Goal: Task Accomplishment & Management: Manage account settings

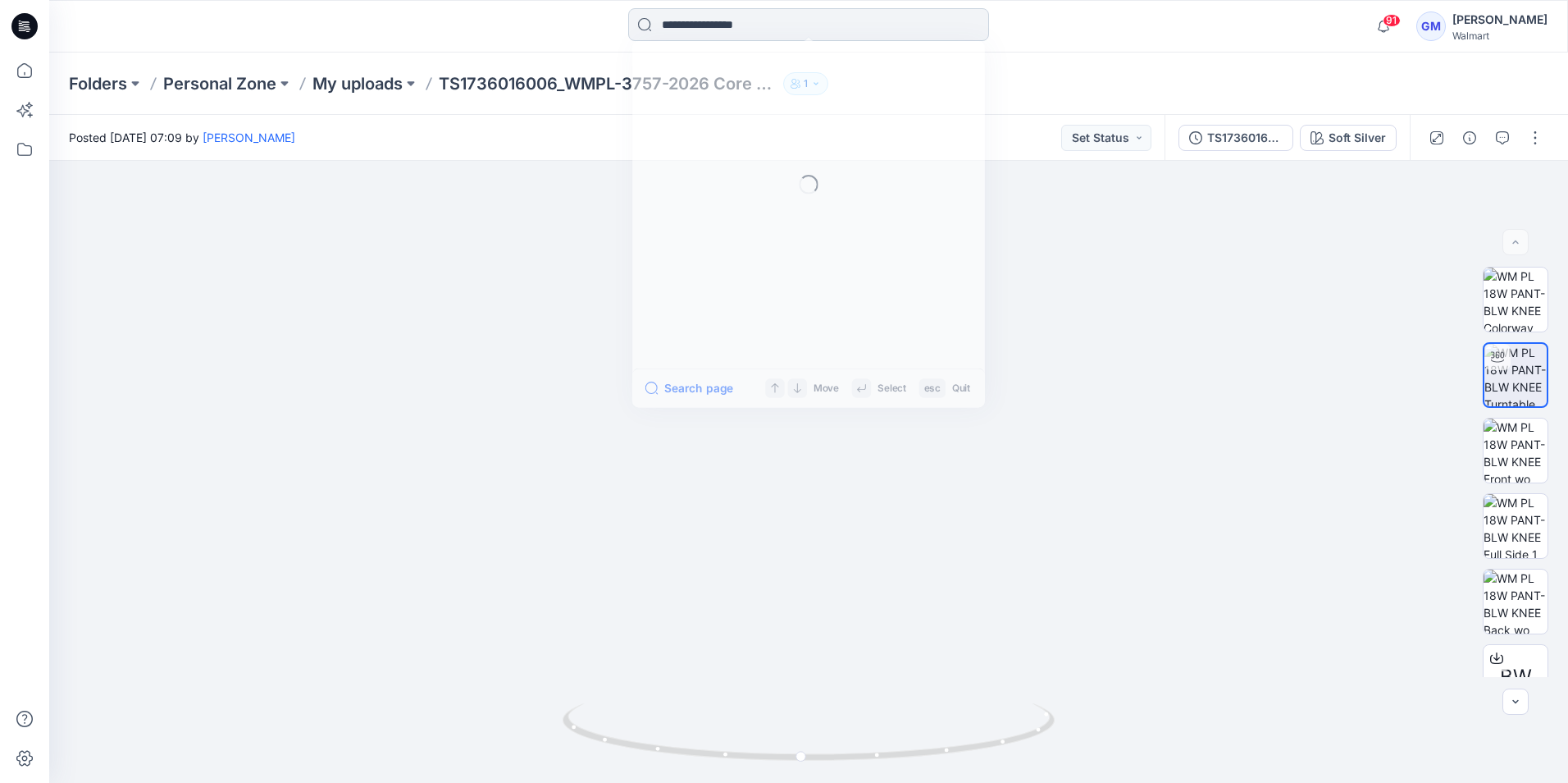
click at [751, 29] on input at bounding box center [809, 25] width 361 height 33
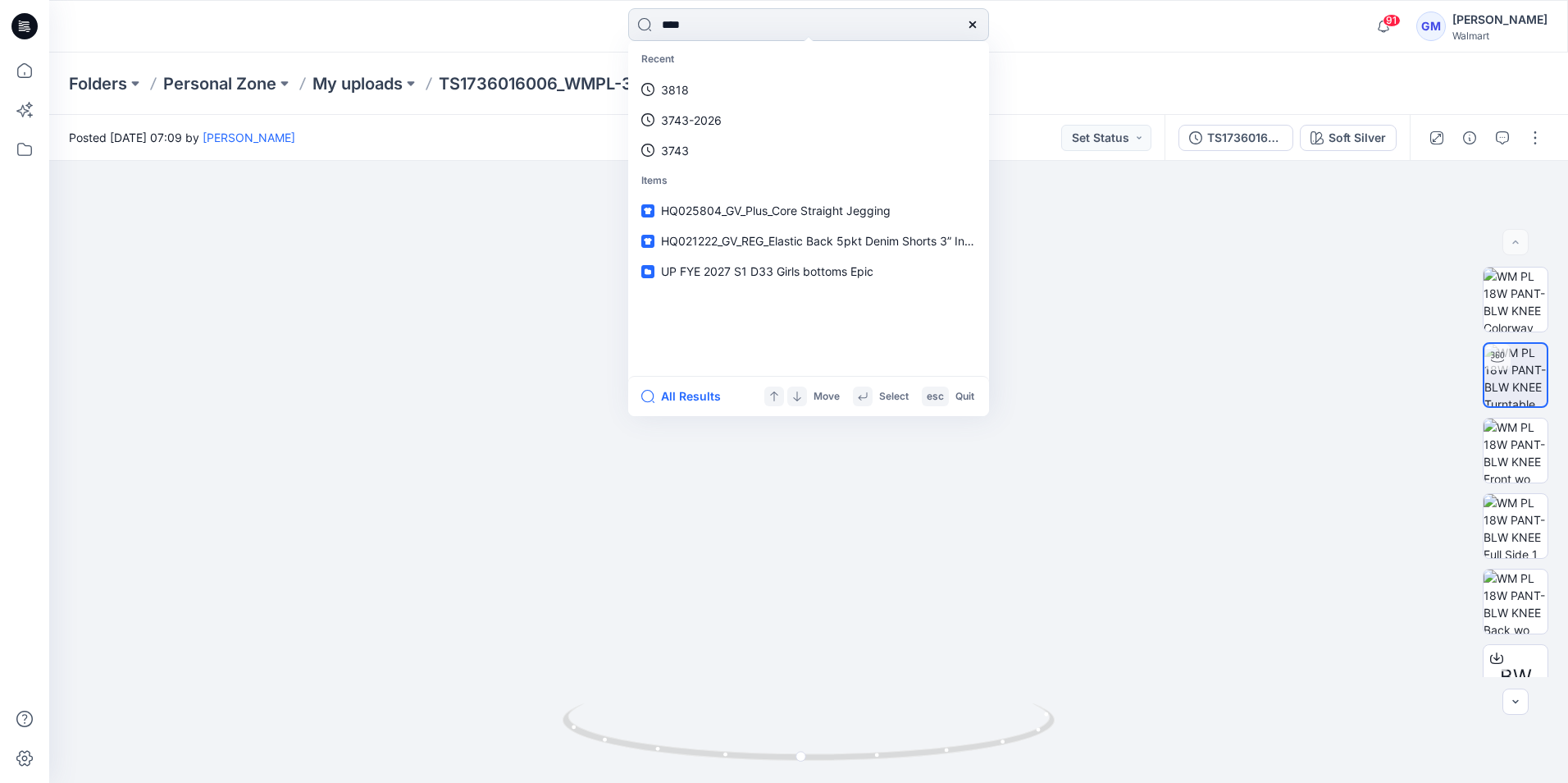
type input "****"
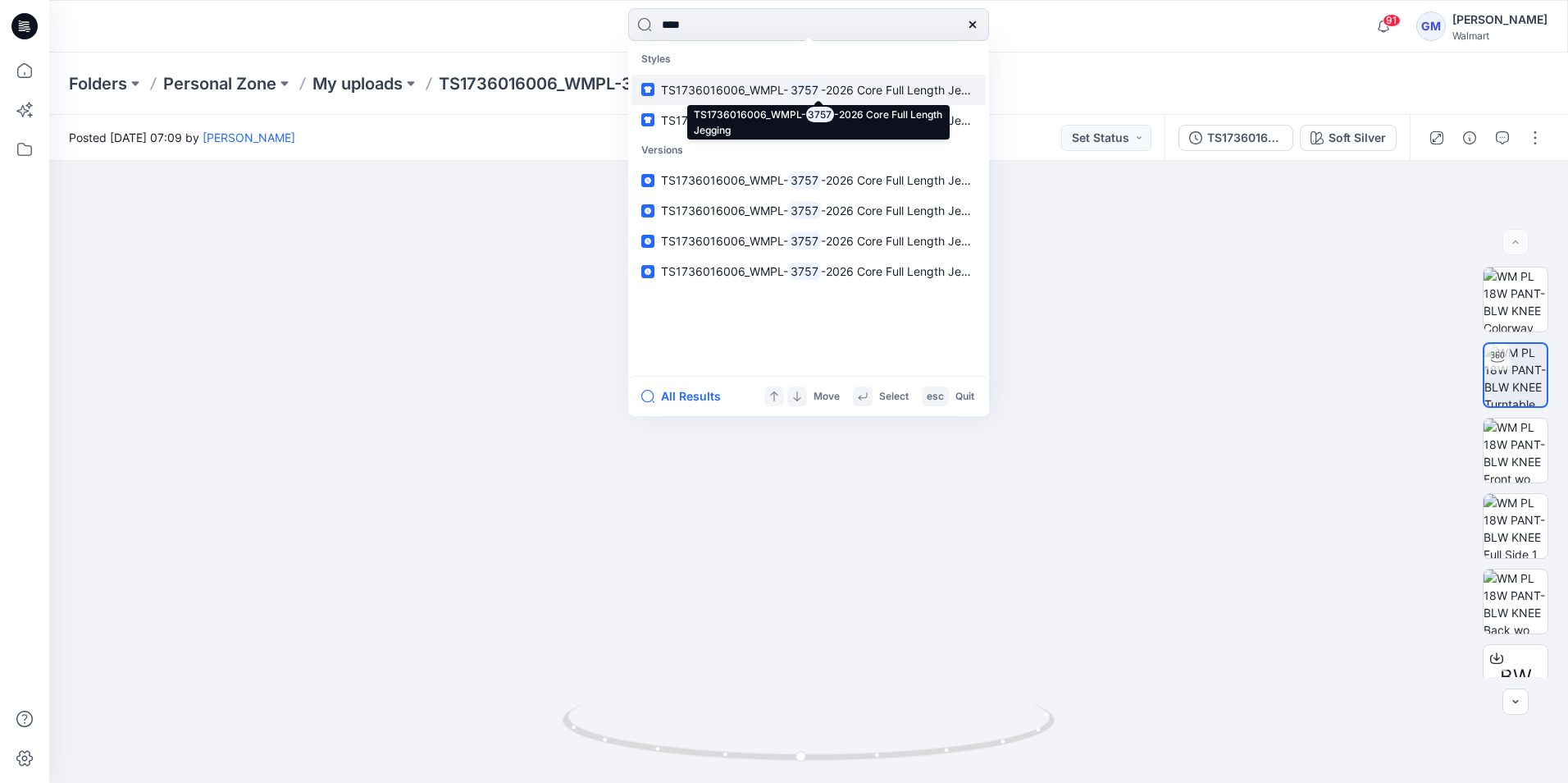
click at [759, 87] on span "TS1736016006_WMPL-" at bounding box center [724, 89] width 127 height 14
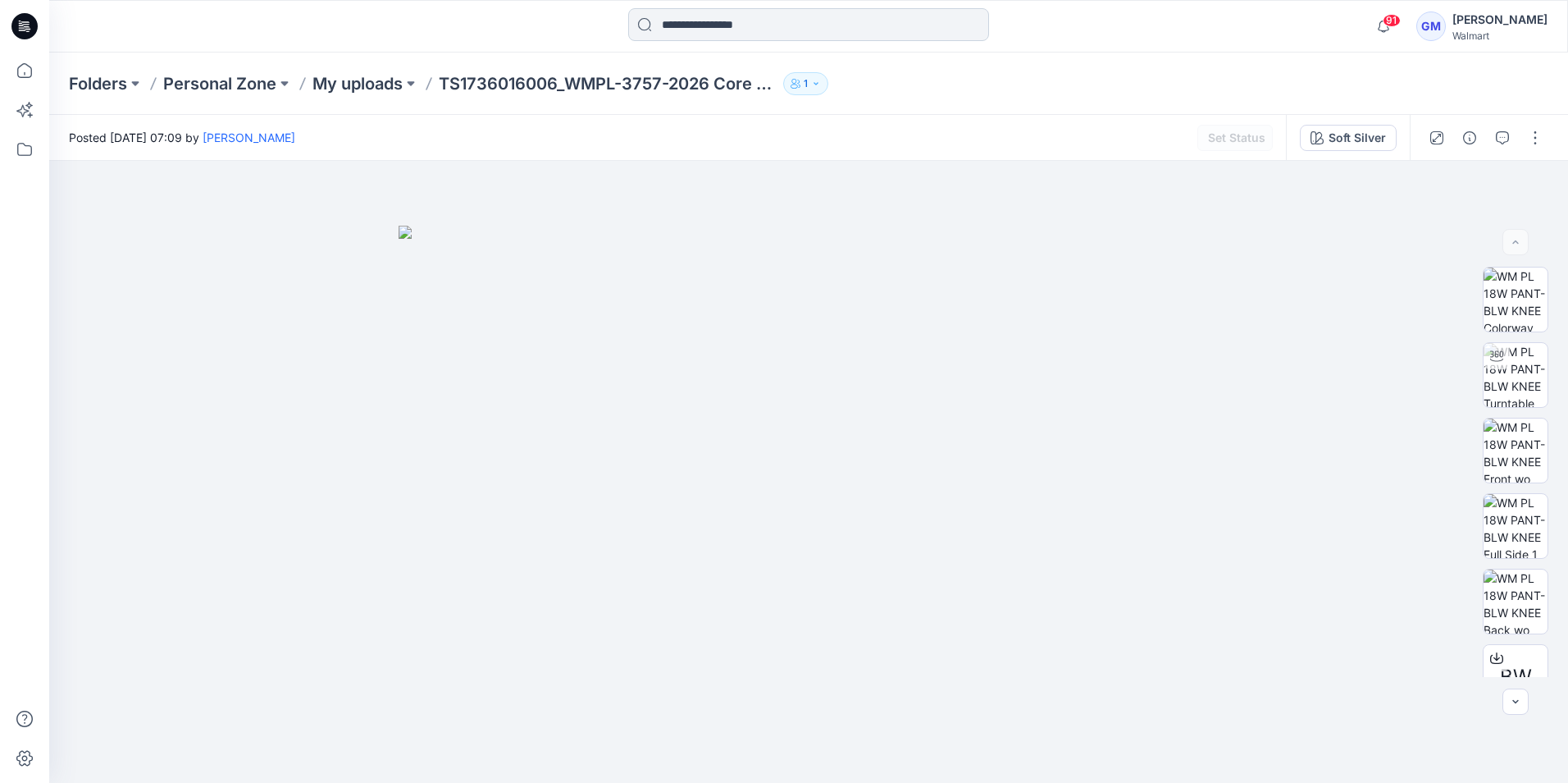
click at [705, 20] on input at bounding box center [809, 25] width 361 height 33
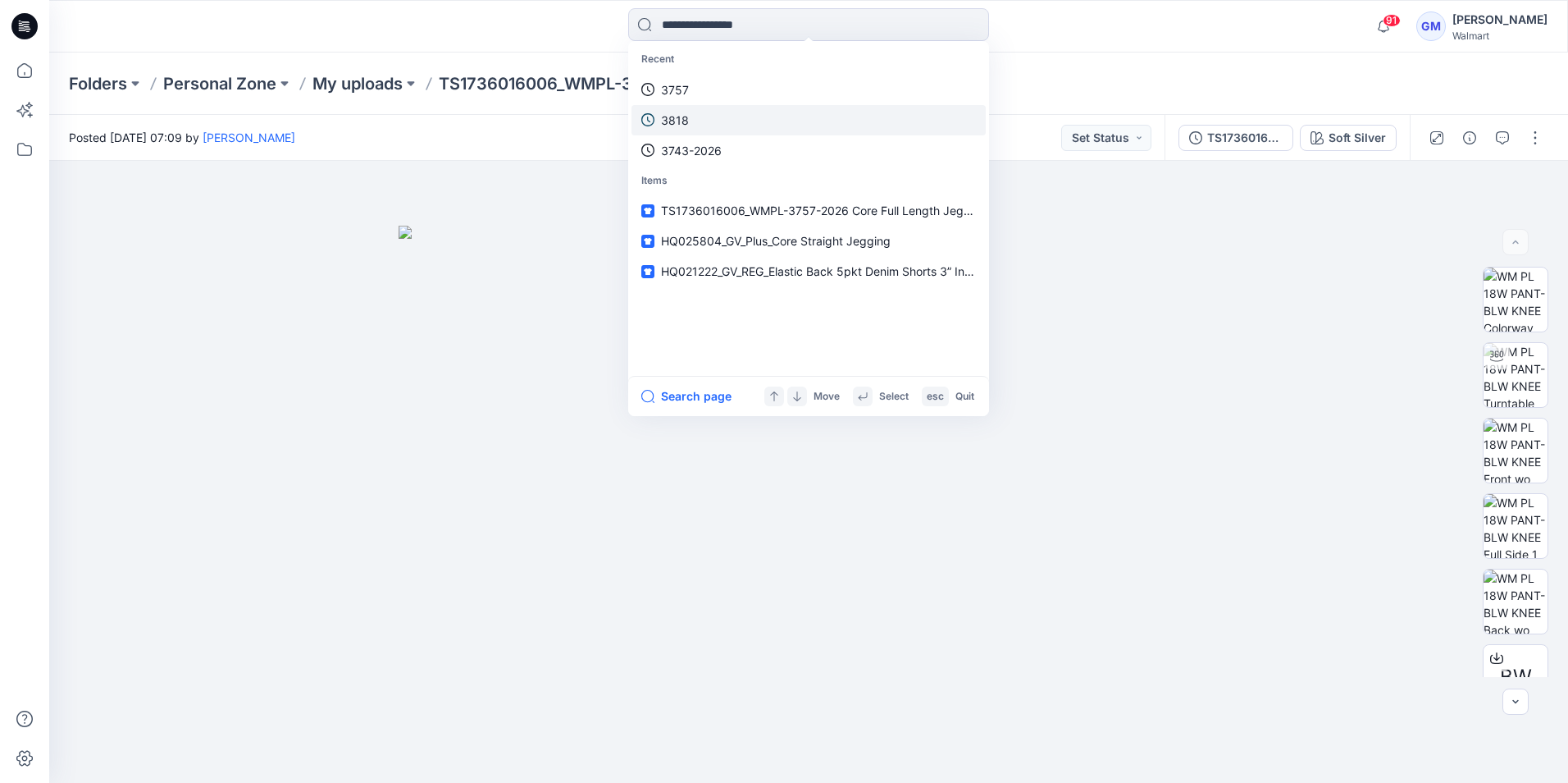
click at [703, 84] on link "3757" at bounding box center [808, 89] width 354 height 30
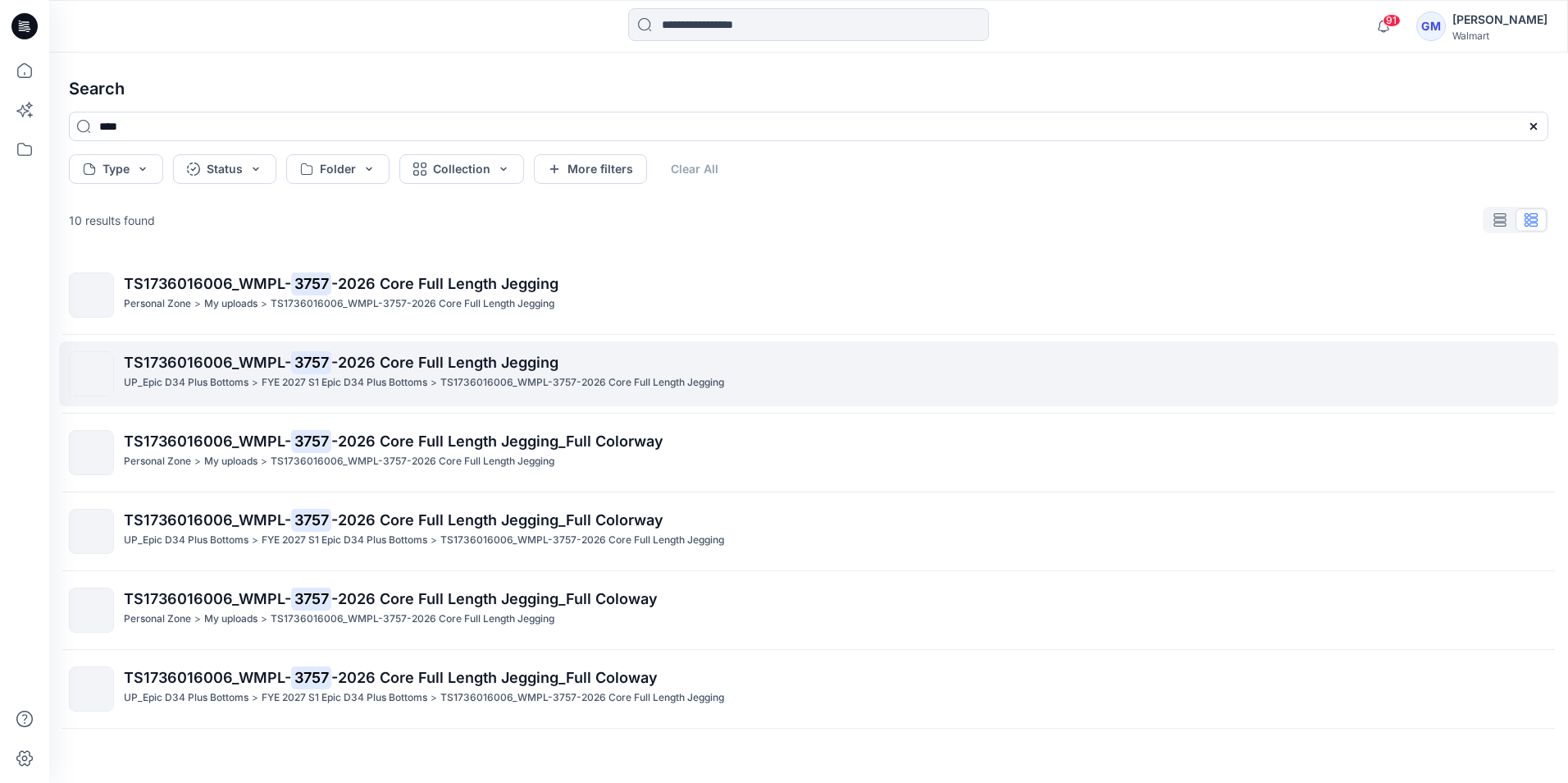
click at [233, 368] on span "TS1736016006_WMPL-" at bounding box center [207, 362] width 167 height 17
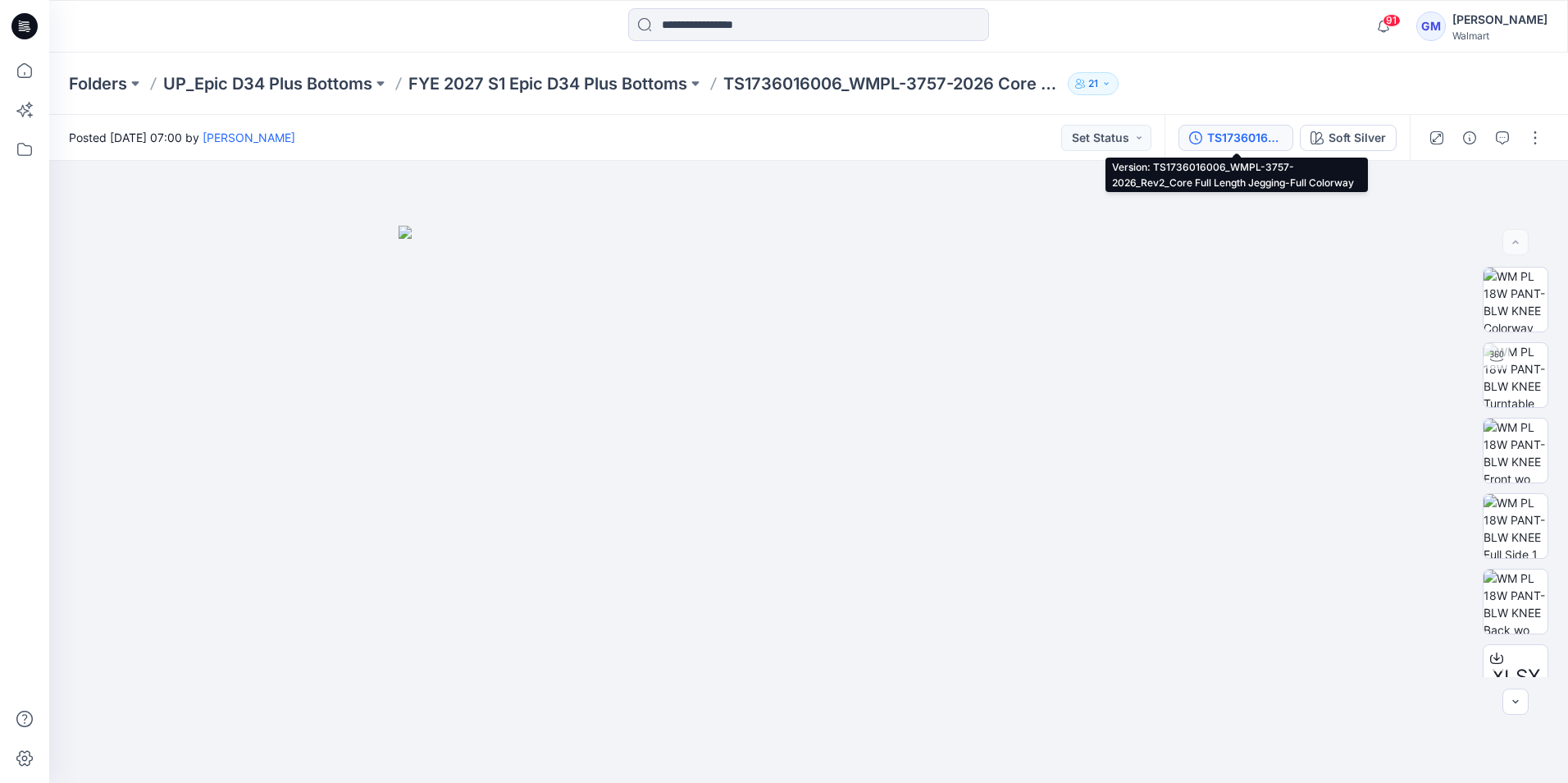
click at [1239, 138] on div "TS1736016006_WMPL-3757-2026_Rev2_Core Full Length Jegging-Full Colorway" at bounding box center [1245, 138] width 76 height 18
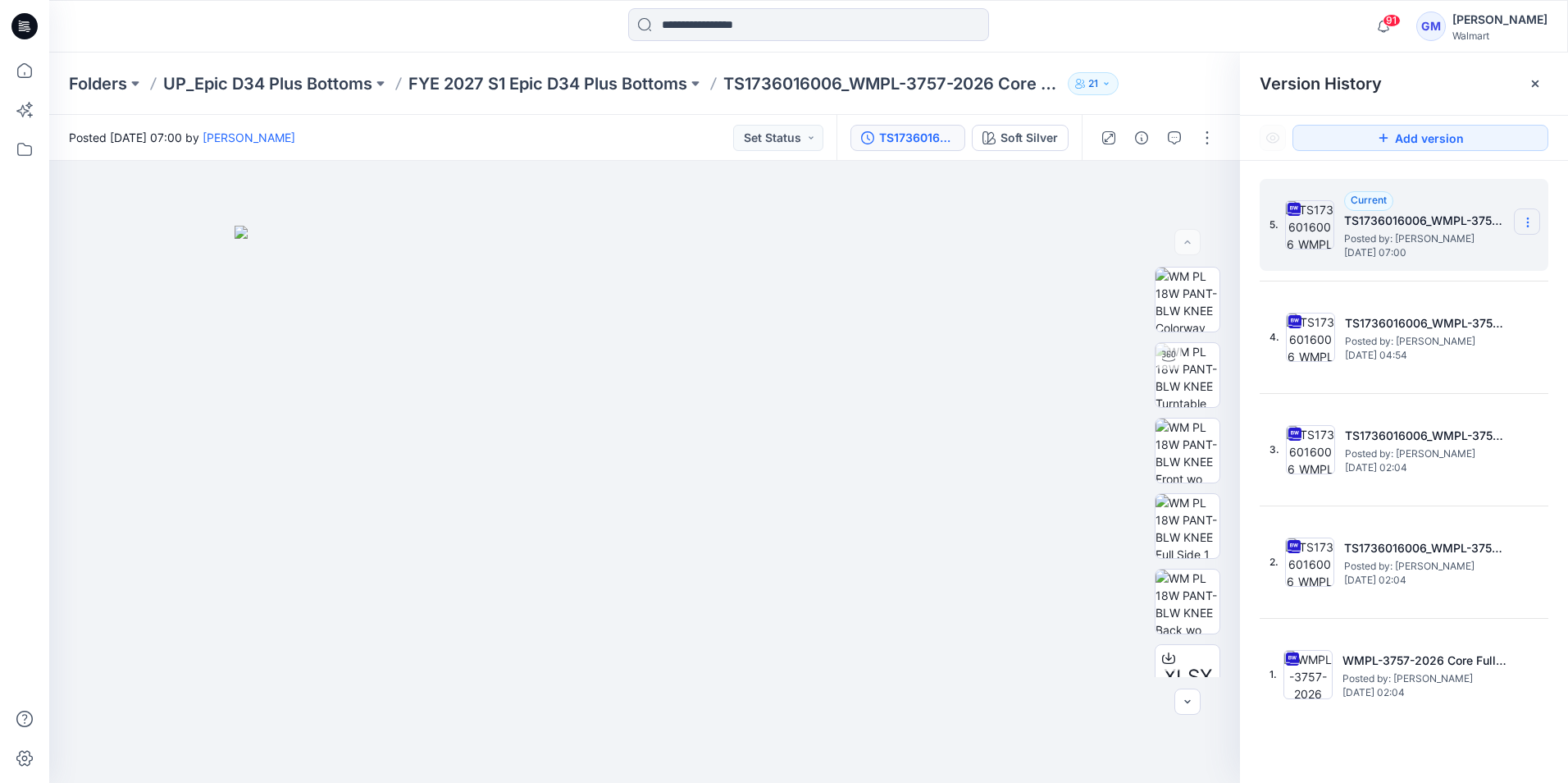
click at [1525, 216] on icon at bounding box center [1528, 223] width 13 height 13
click at [1436, 289] on span "Duplicate Version" at bounding box center [1423, 287] width 93 height 20
click at [1212, 132] on button "button" at bounding box center [1207, 138] width 26 height 26
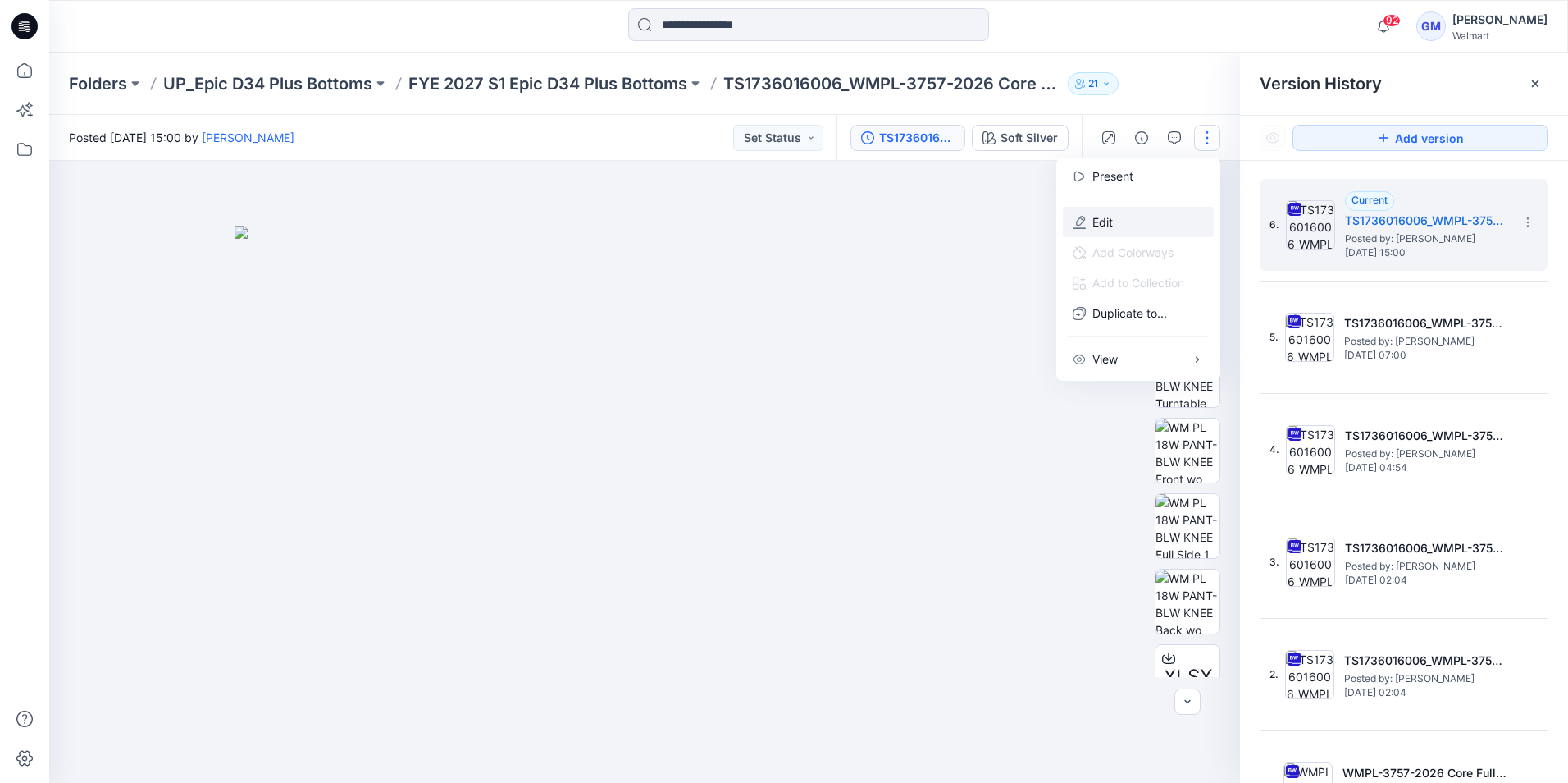
click at [1120, 224] on button "Edit" at bounding box center [1137, 222] width 151 height 30
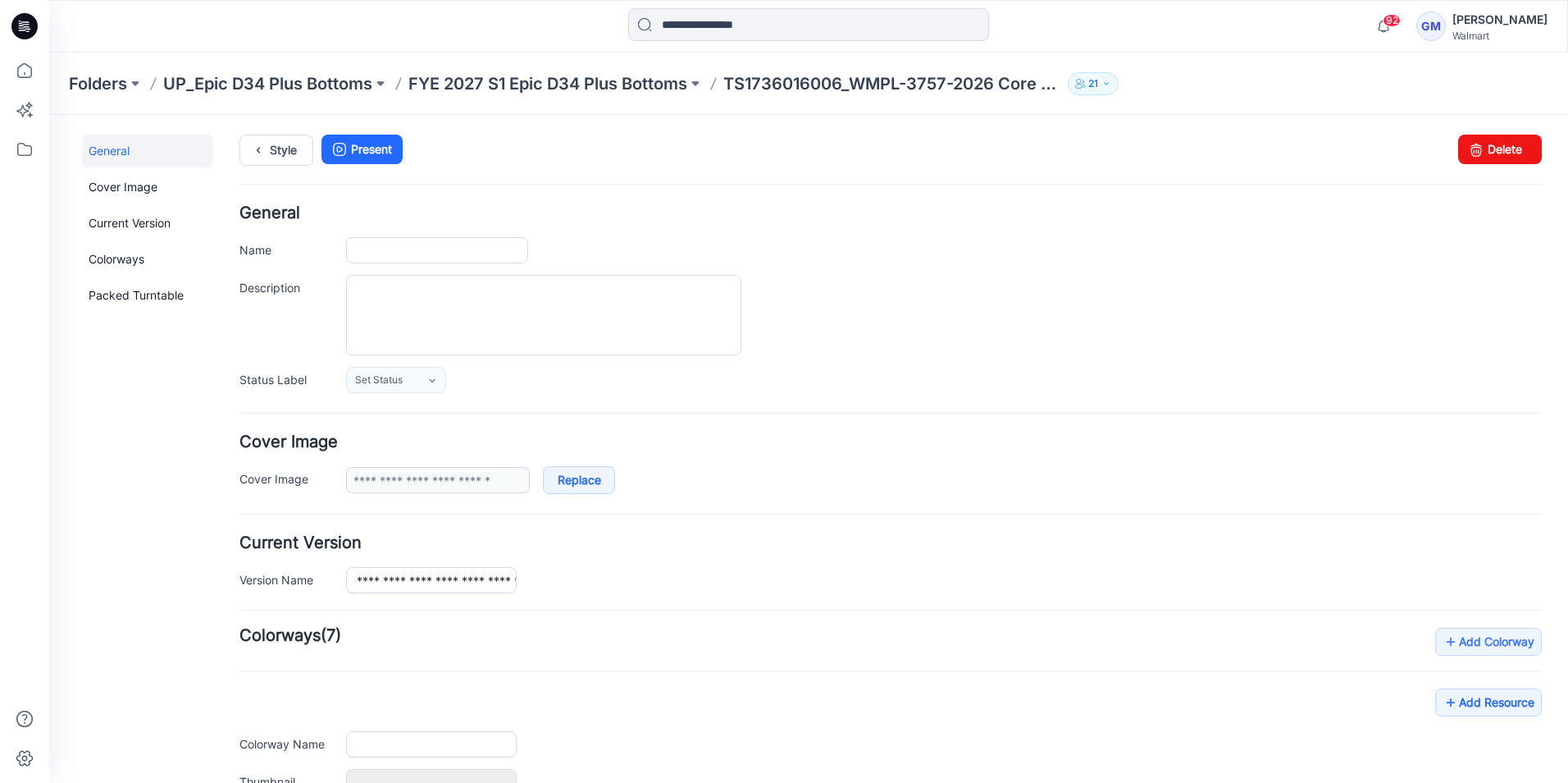
type input "**********"
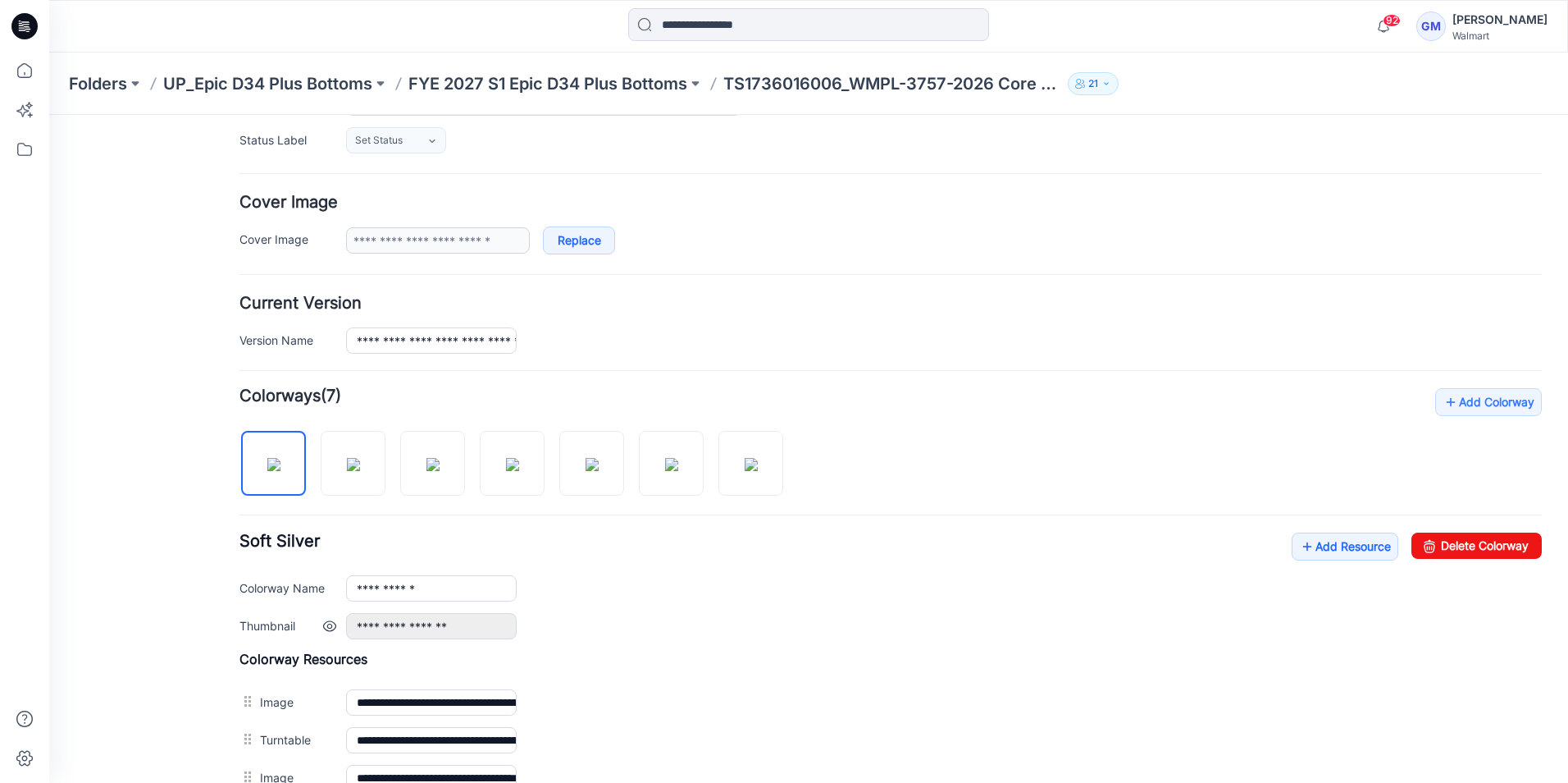
scroll to position [246, 0]
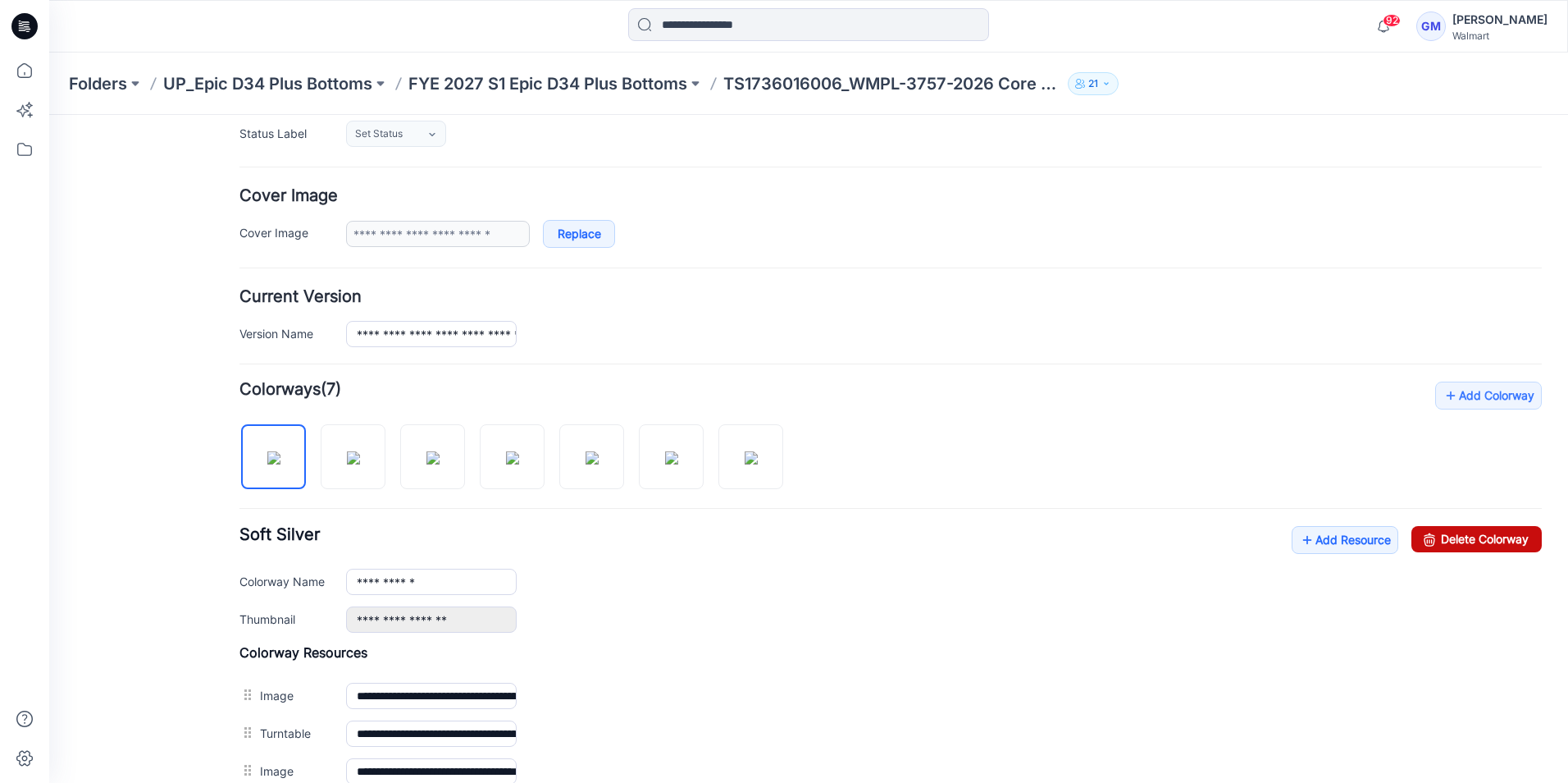
click at [1469, 548] on link "Delete Colorway" at bounding box center [1477, 538] width 130 height 26
drag, startPoint x: 1450, startPoint y: 539, endPoint x: 917, endPoint y: 191, distance: 636.5
click at [1450, 539] on link "Delete Colorway" at bounding box center [1477, 538] width 130 height 26
click at [1433, 533] on link "Delete Colorway" at bounding box center [1477, 538] width 130 height 26
click at [1473, 535] on link "Delete Colorway" at bounding box center [1477, 538] width 130 height 26
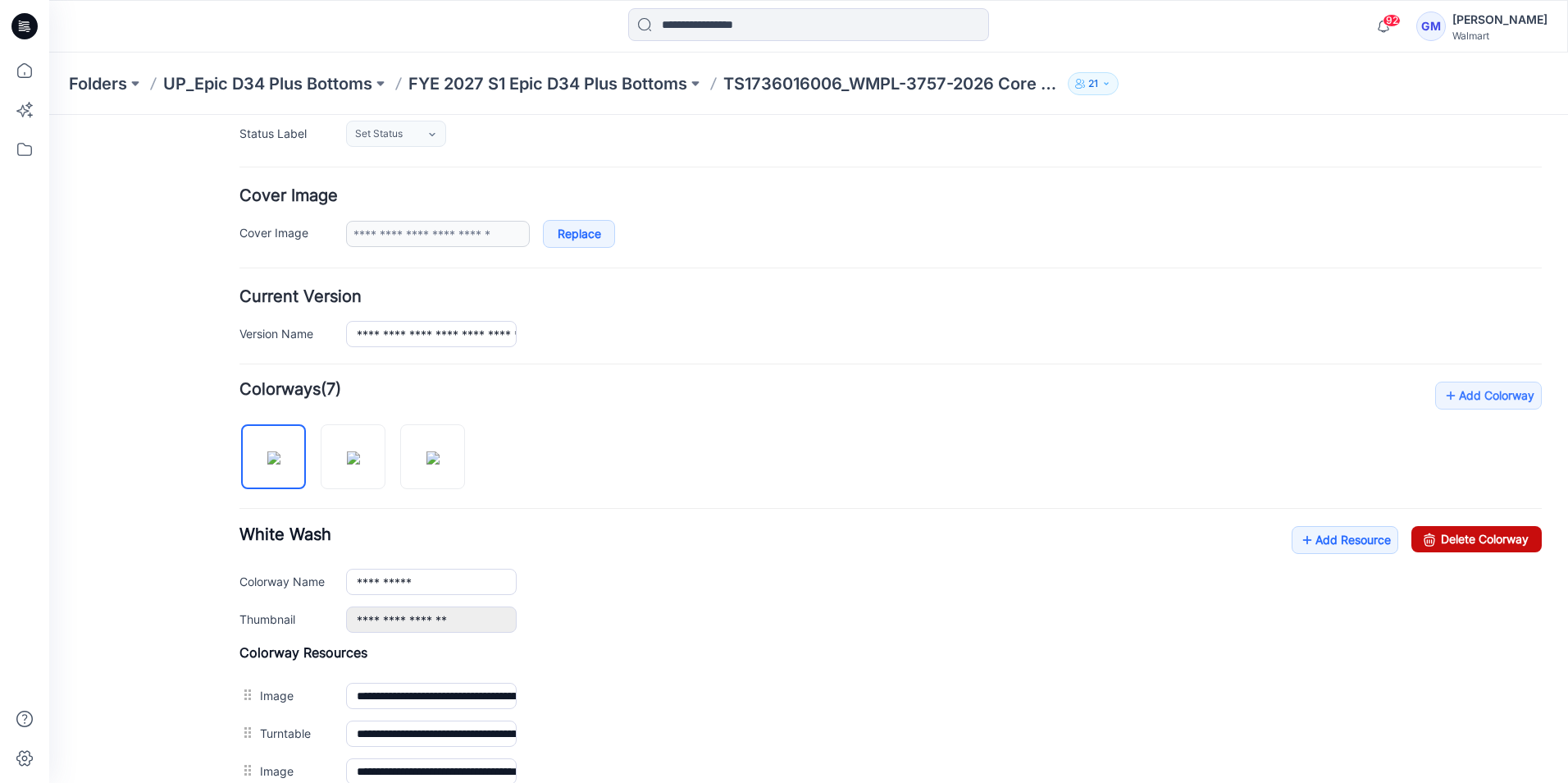
drag, startPoint x: 1445, startPoint y: 542, endPoint x: 921, endPoint y: 183, distance: 635.2
click at [1445, 542] on link "Delete Colorway" at bounding box center [1477, 538] width 130 height 26
click at [1437, 531] on link "Delete Colorway" at bounding box center [1477, 538] width 130 height 26
type input "**********"
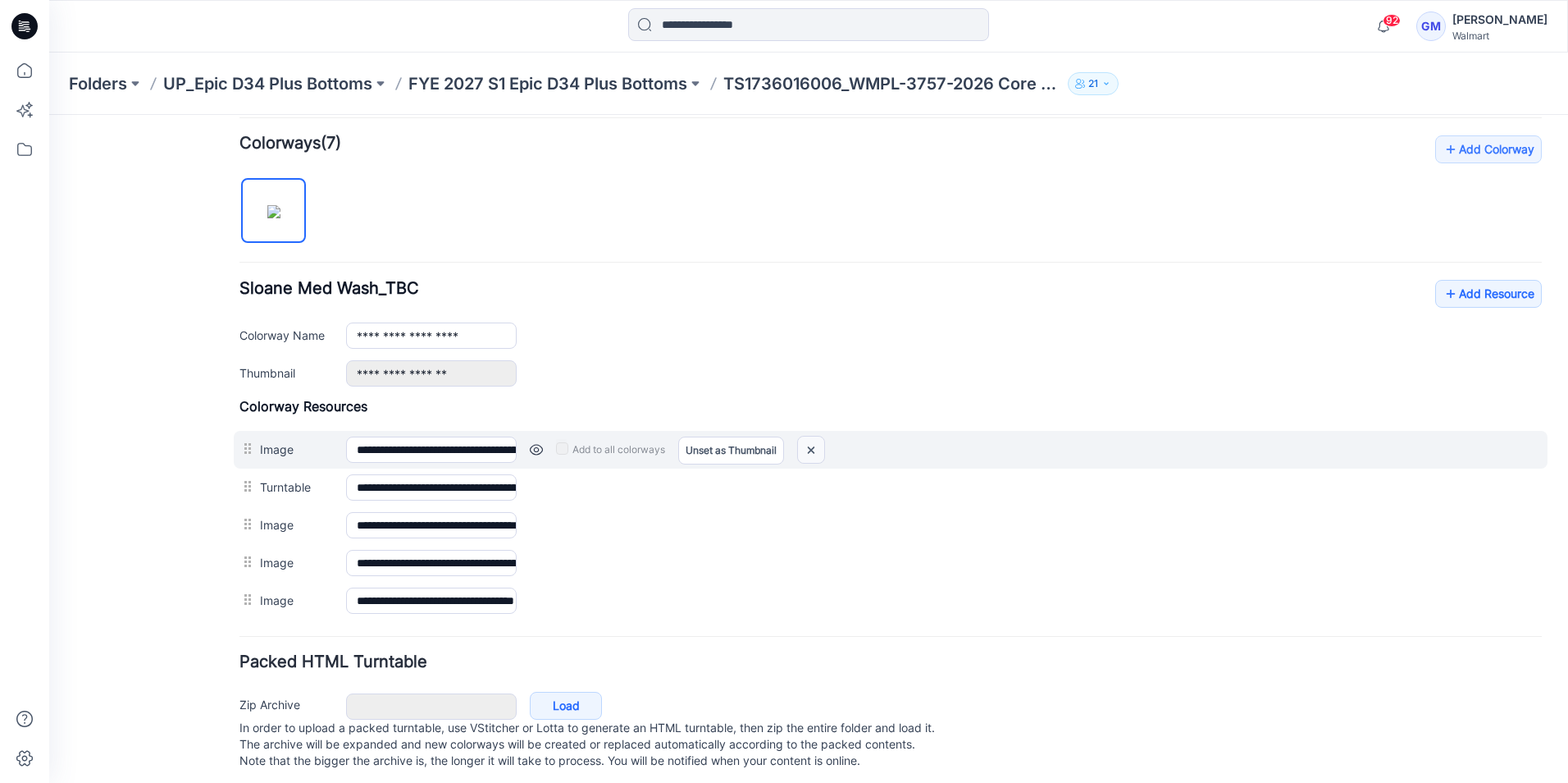
click at [806, 453] on img at bounding box center [811, 450] width 26 height 27
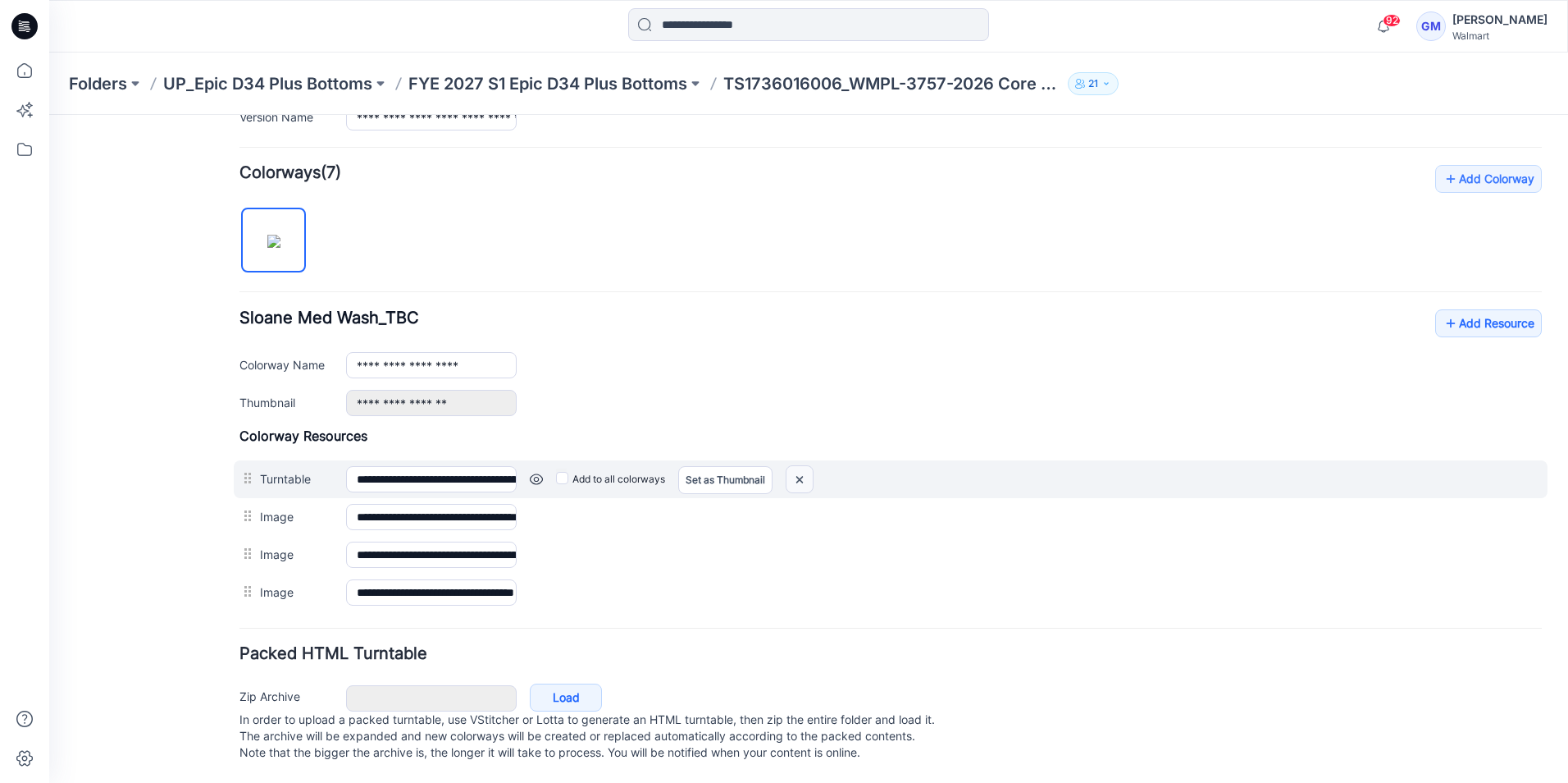
click at [49, 115] on img at bounding box center [49, 115] width 0 height 0
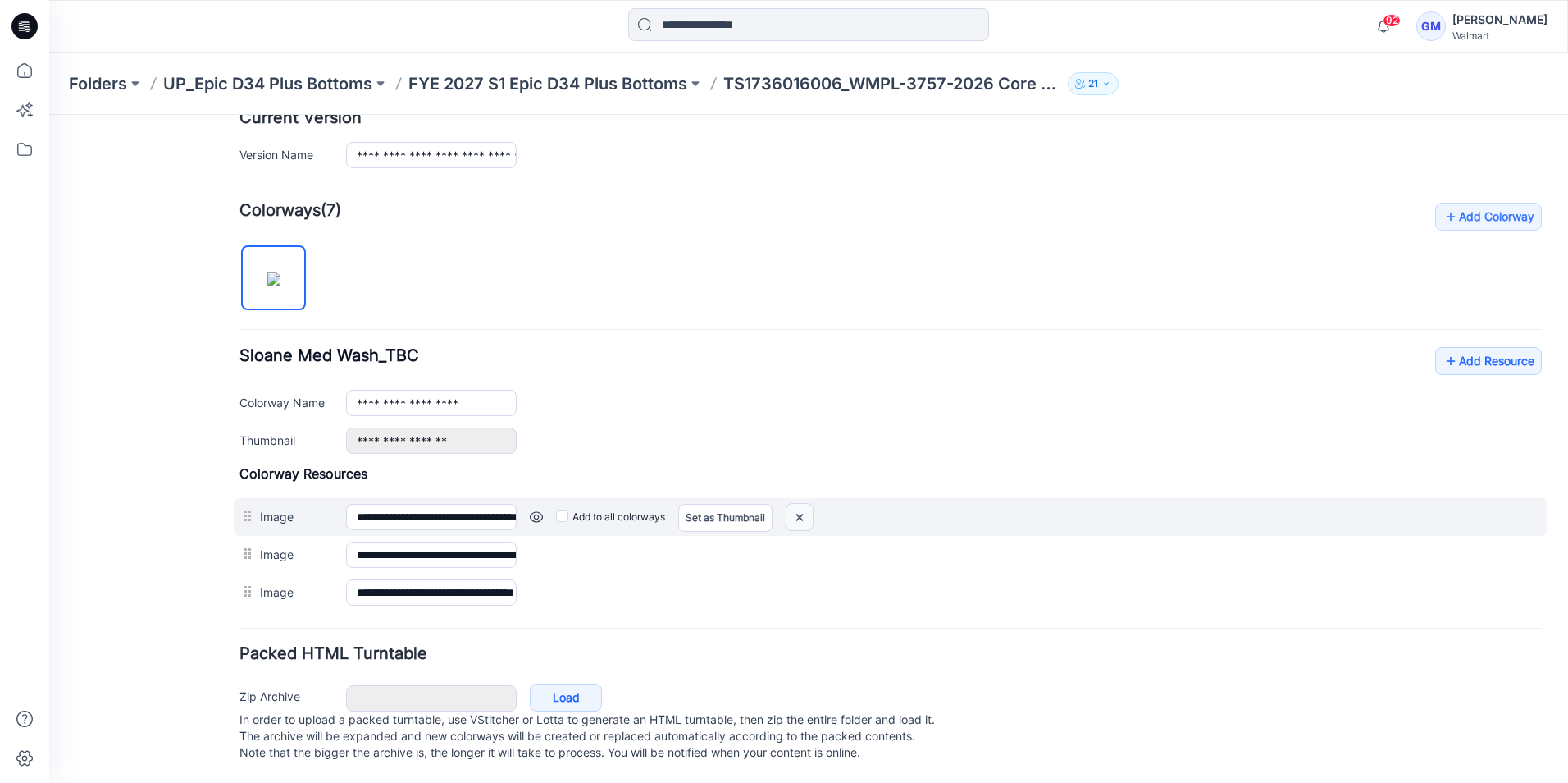
drag, startPoint x: 768, startPoint y: 505, endPoint x: 804, endPoint y: 501, distance: 36.2
click at [49, 115] on img at bounding box center [49, 115] width 0 height 0
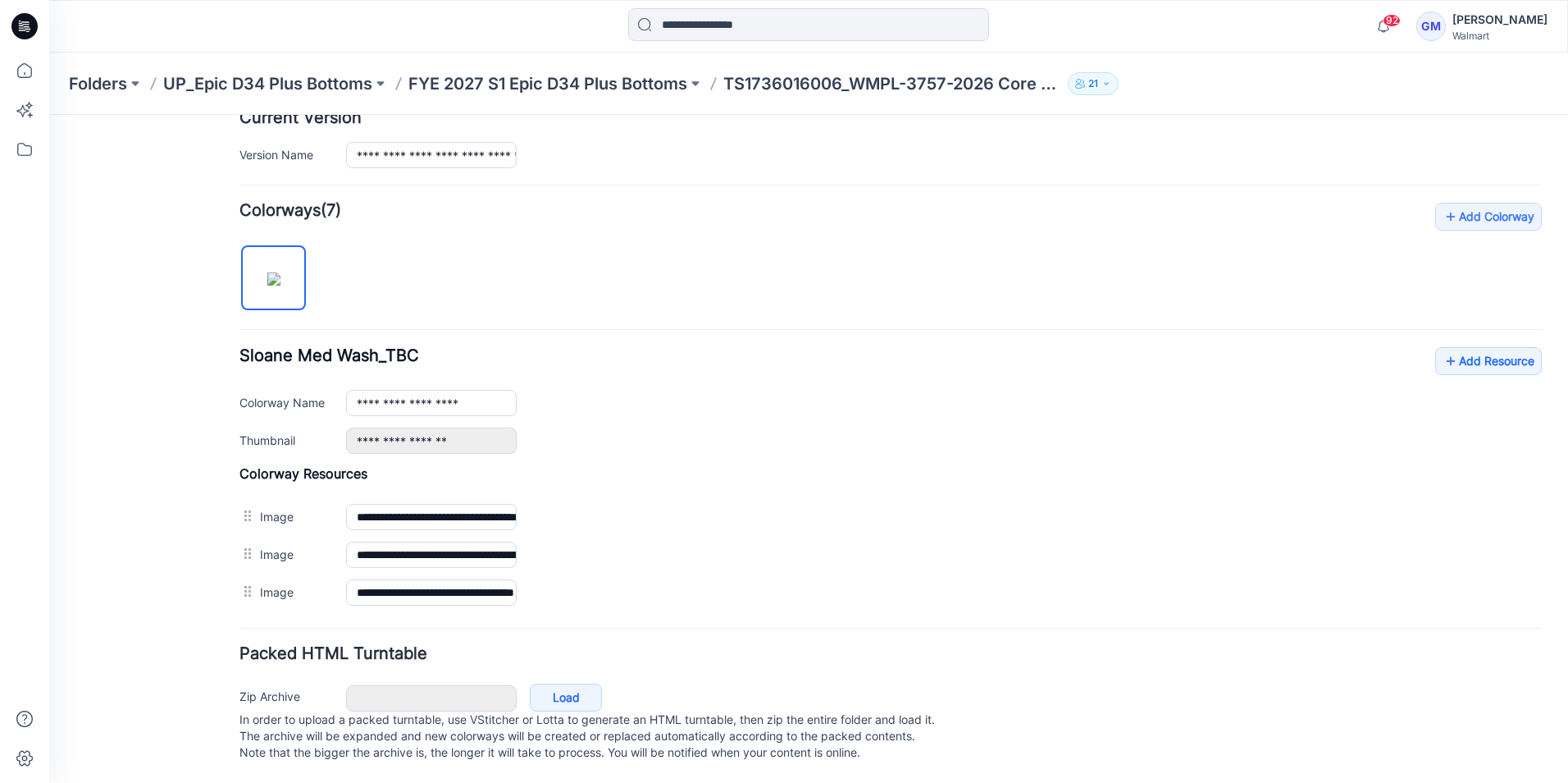
scroll to position [403, 0]
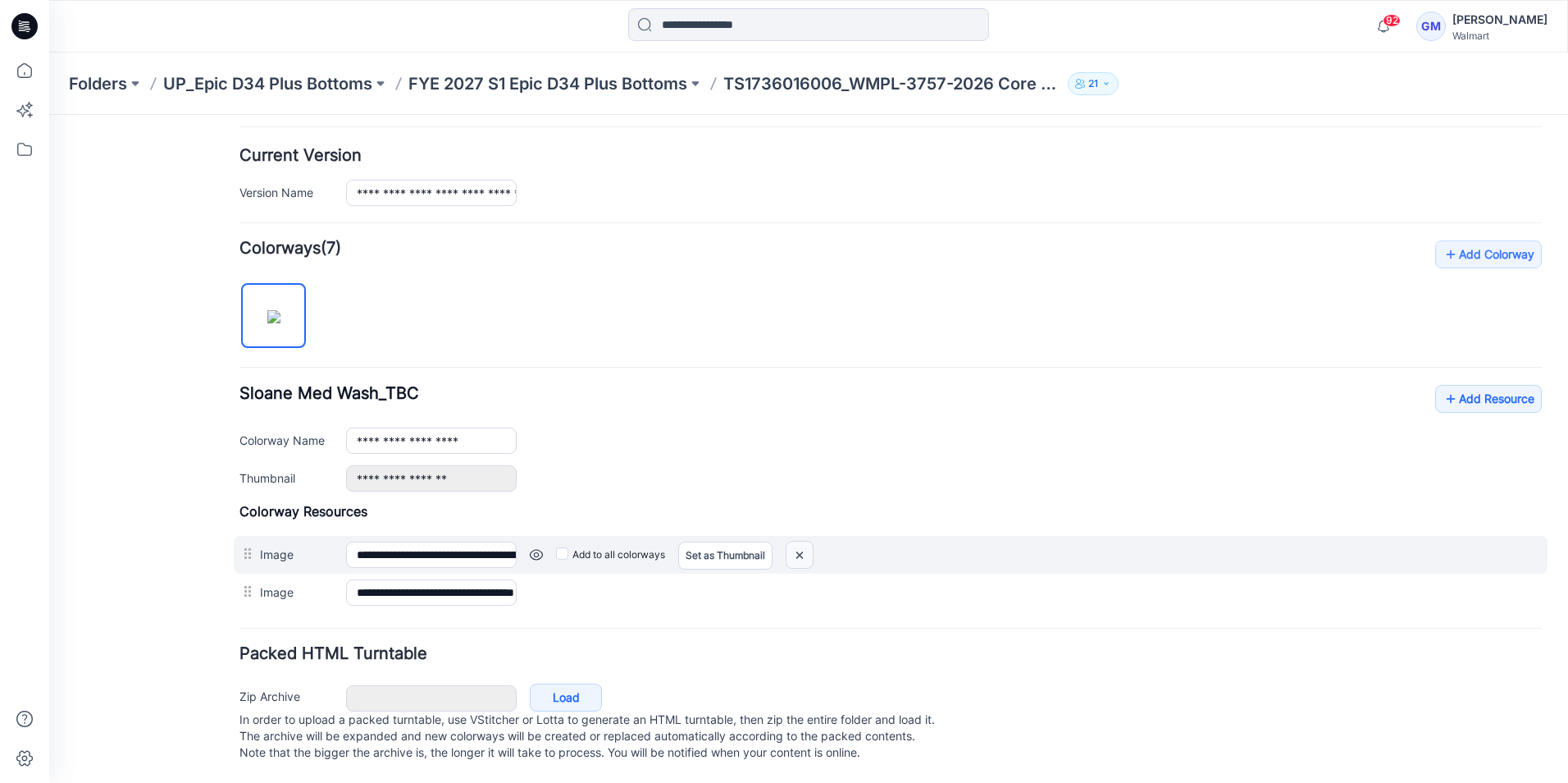
click at [49, 115] on img at bounding box center [49, 115] width 0 height 0
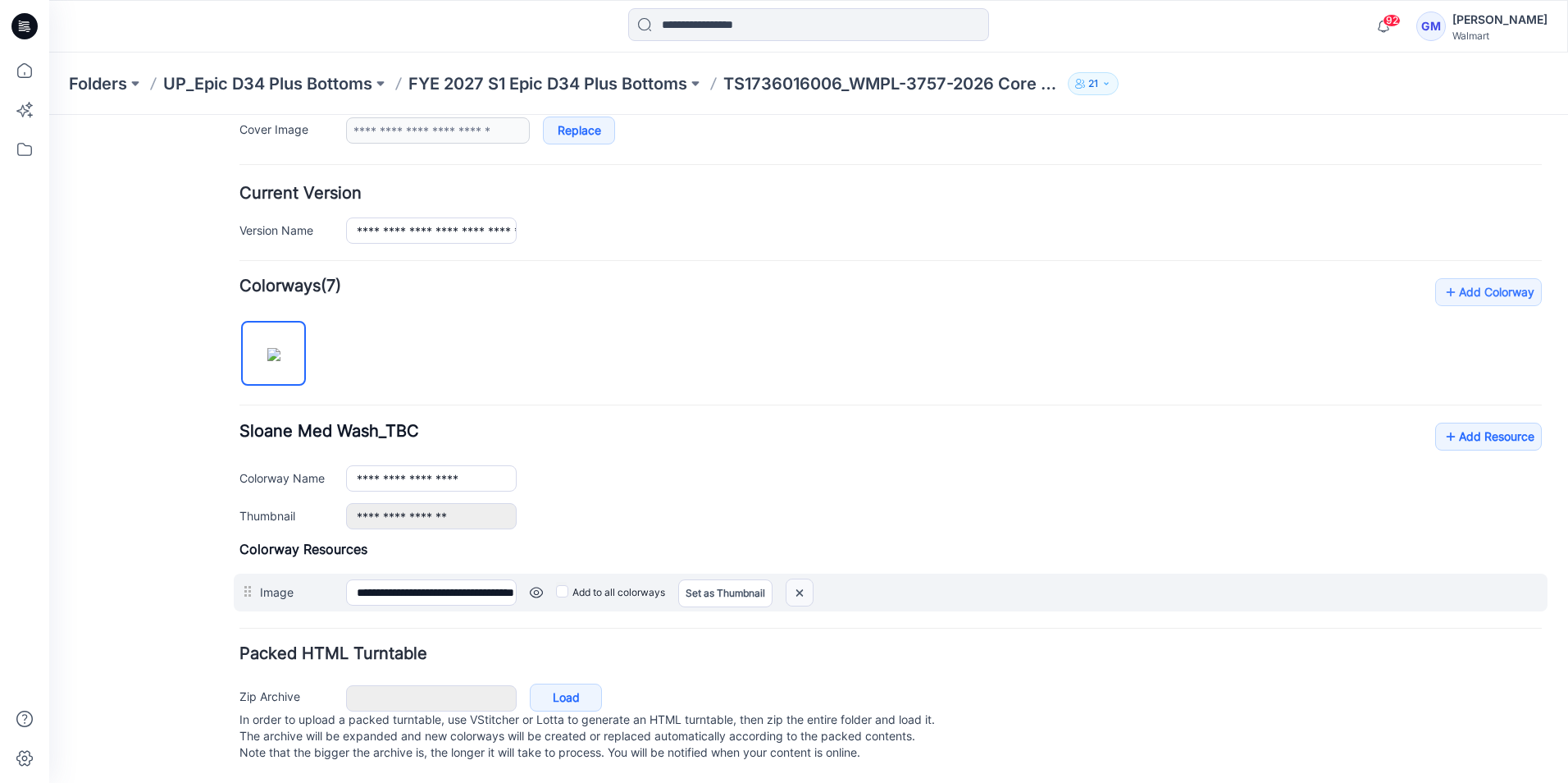
click at [49, 115] on img at bounding box center [49, 115] width 0 height 0
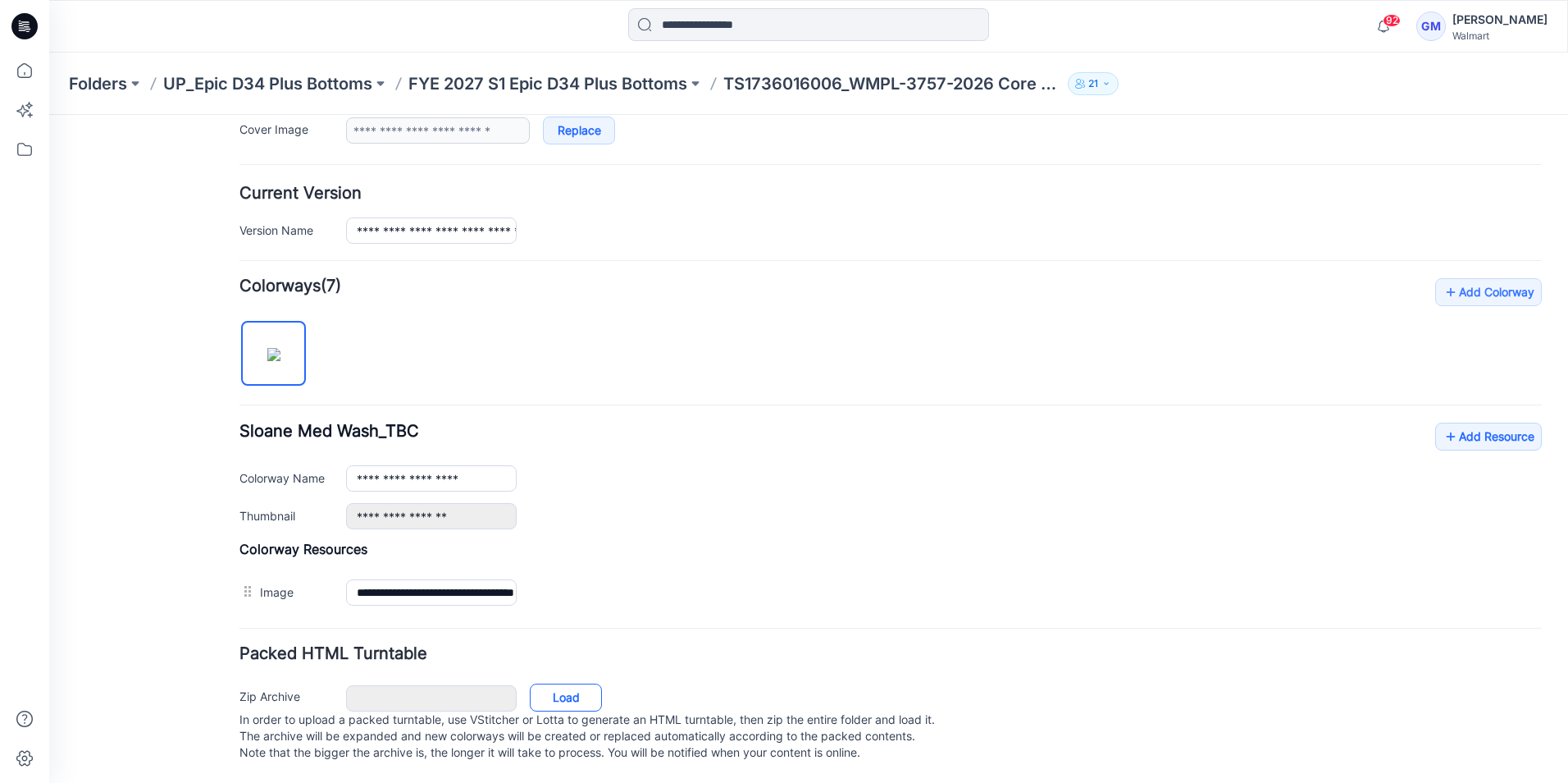
scroll to position [312, 0]
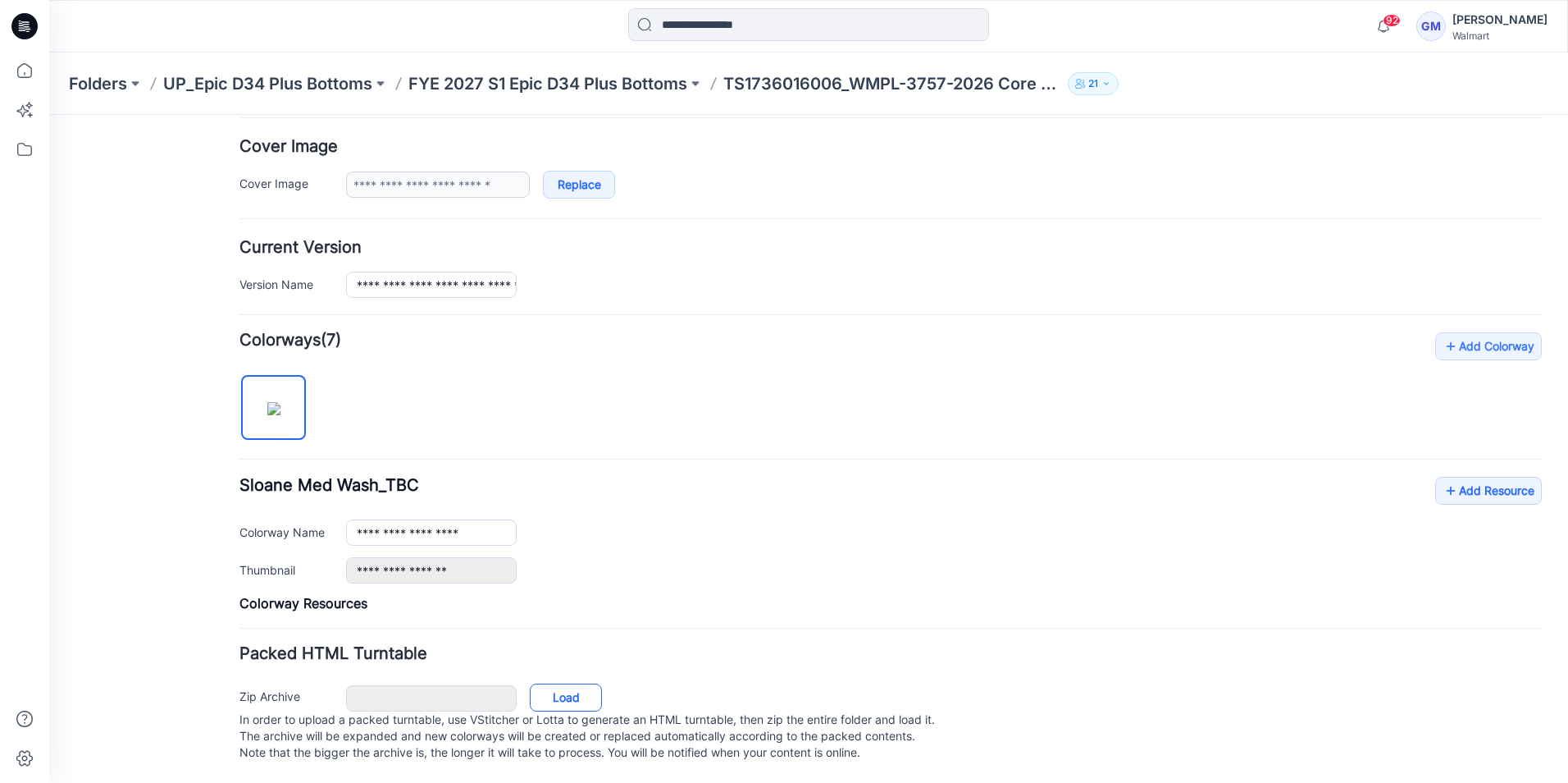
click at [557, 684] on link "Load" at bounding box center [566, 697] width 72 height 28
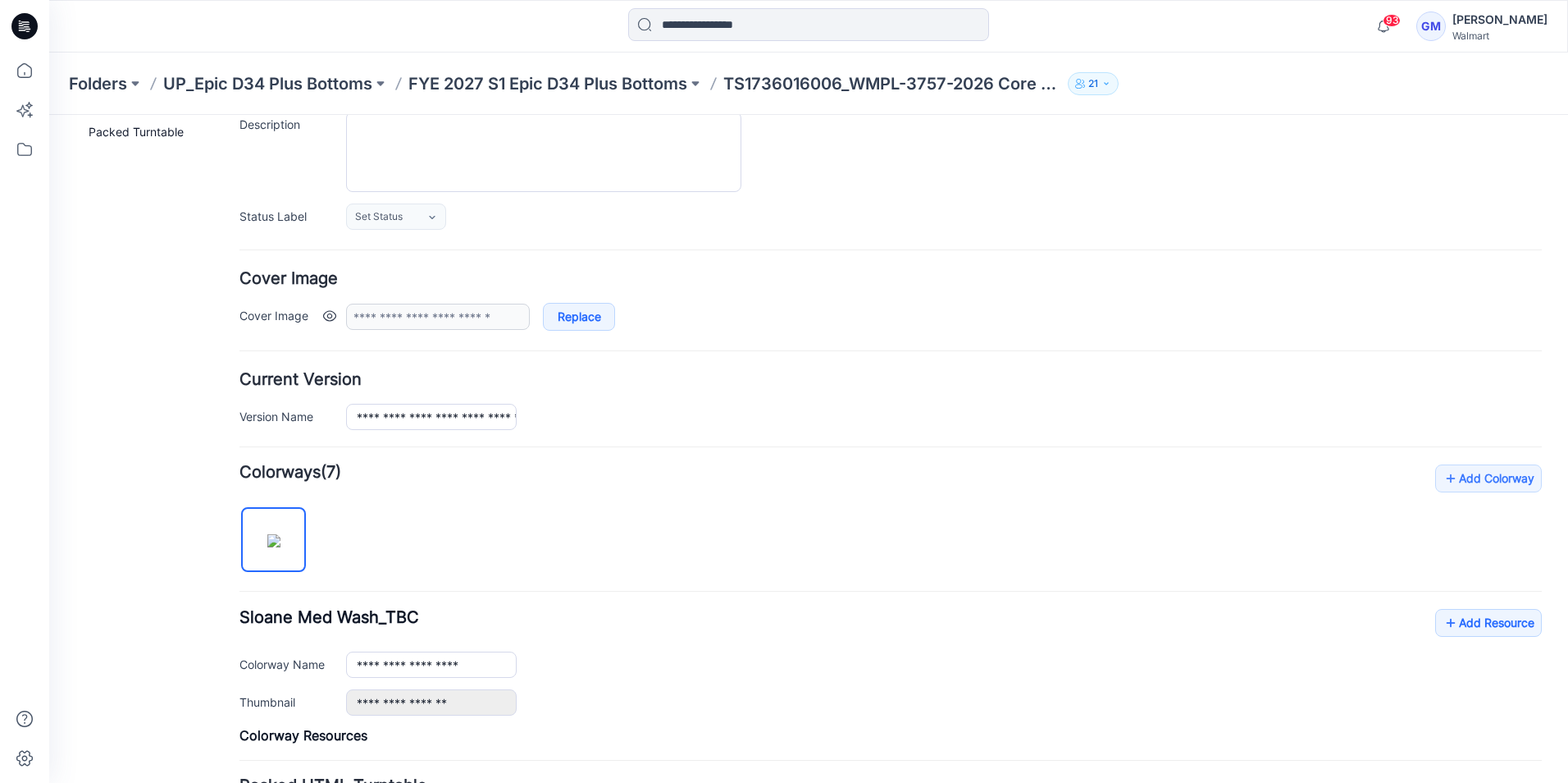
scroll to position [0, 0]
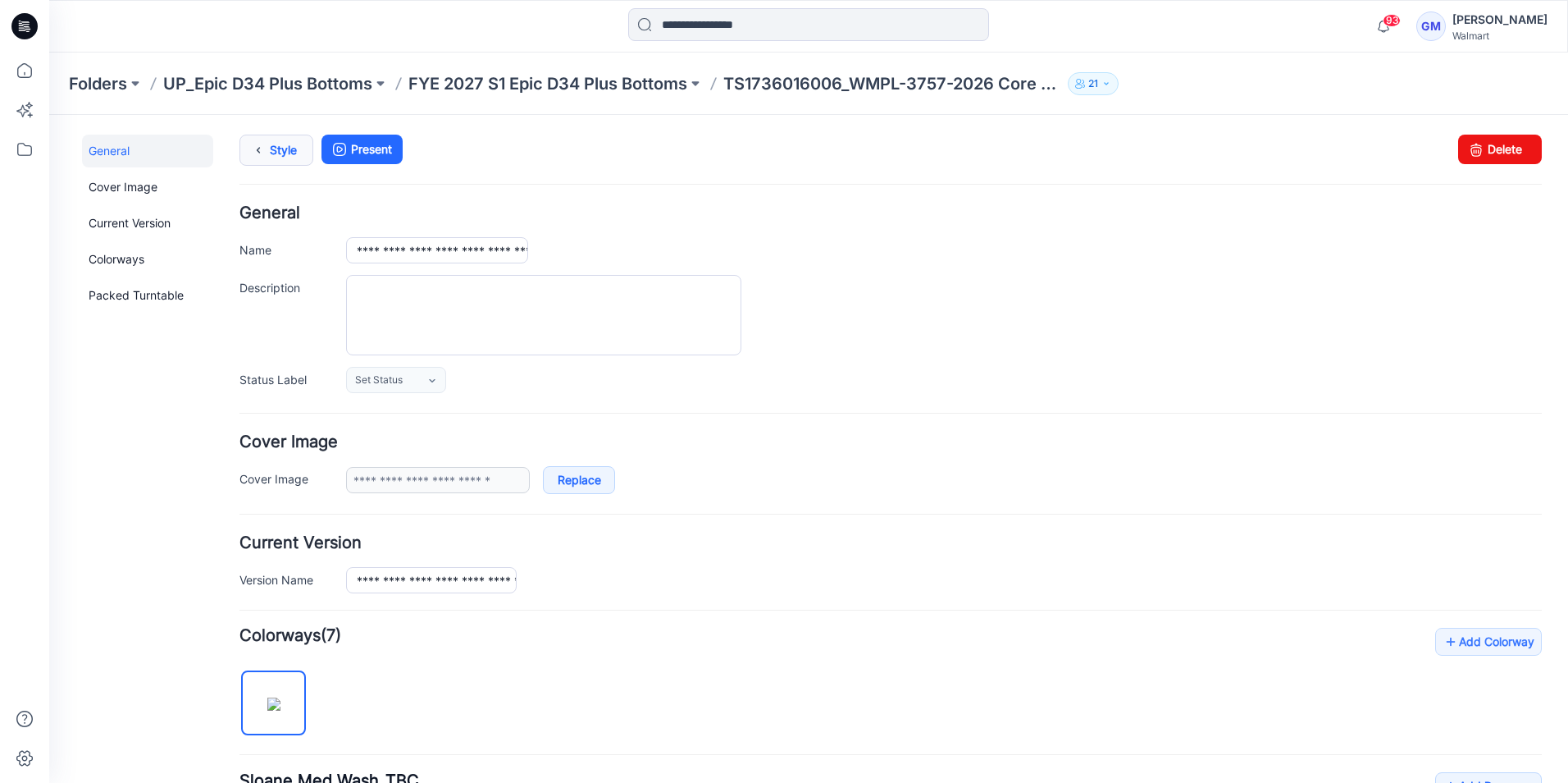
click at [281, 142] on link "Style" at bounding box center [276, 150] width 74 height 31
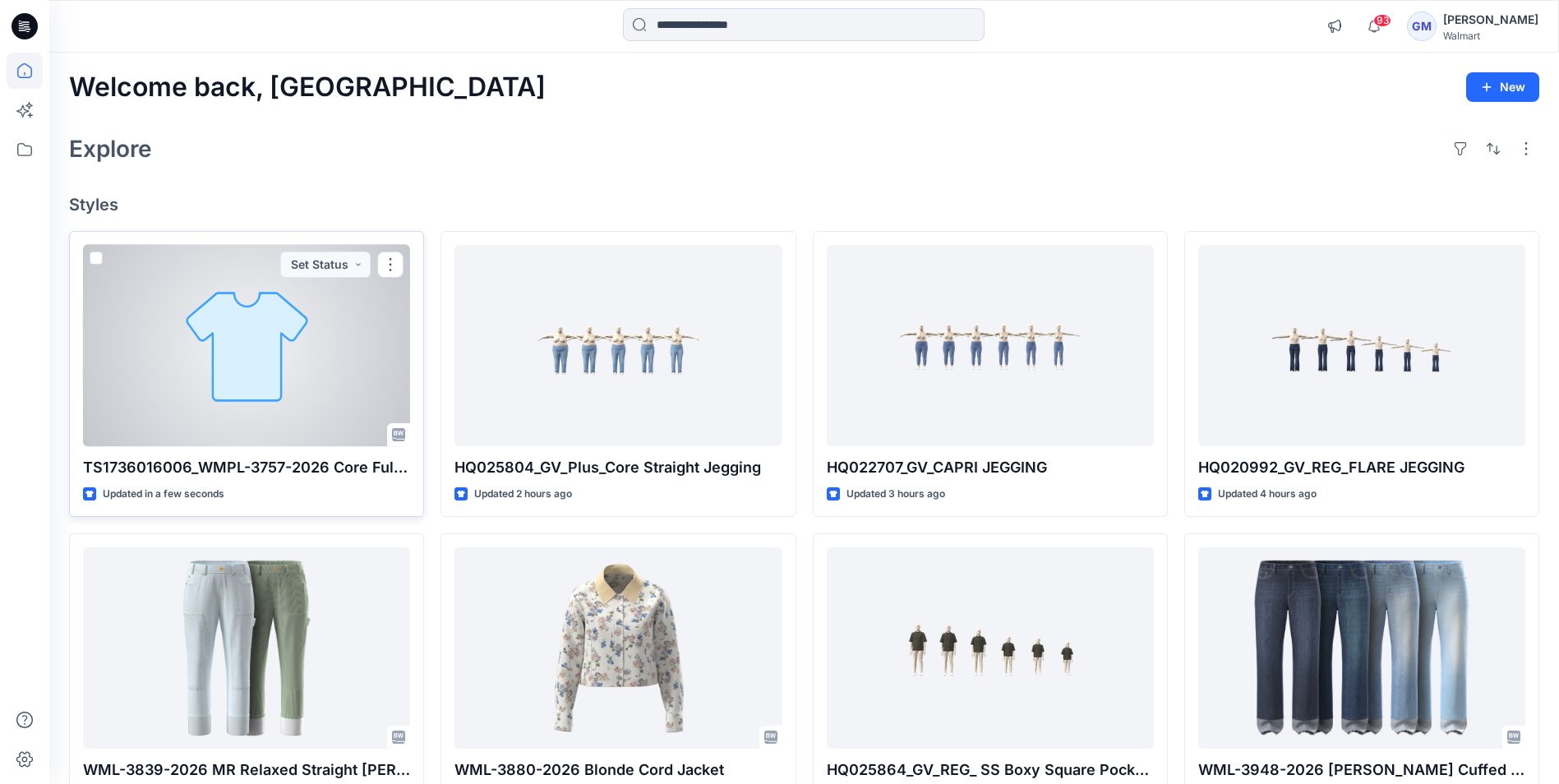
click at [243, 355] on div at bounding box center [247, 345] width 327 height 201
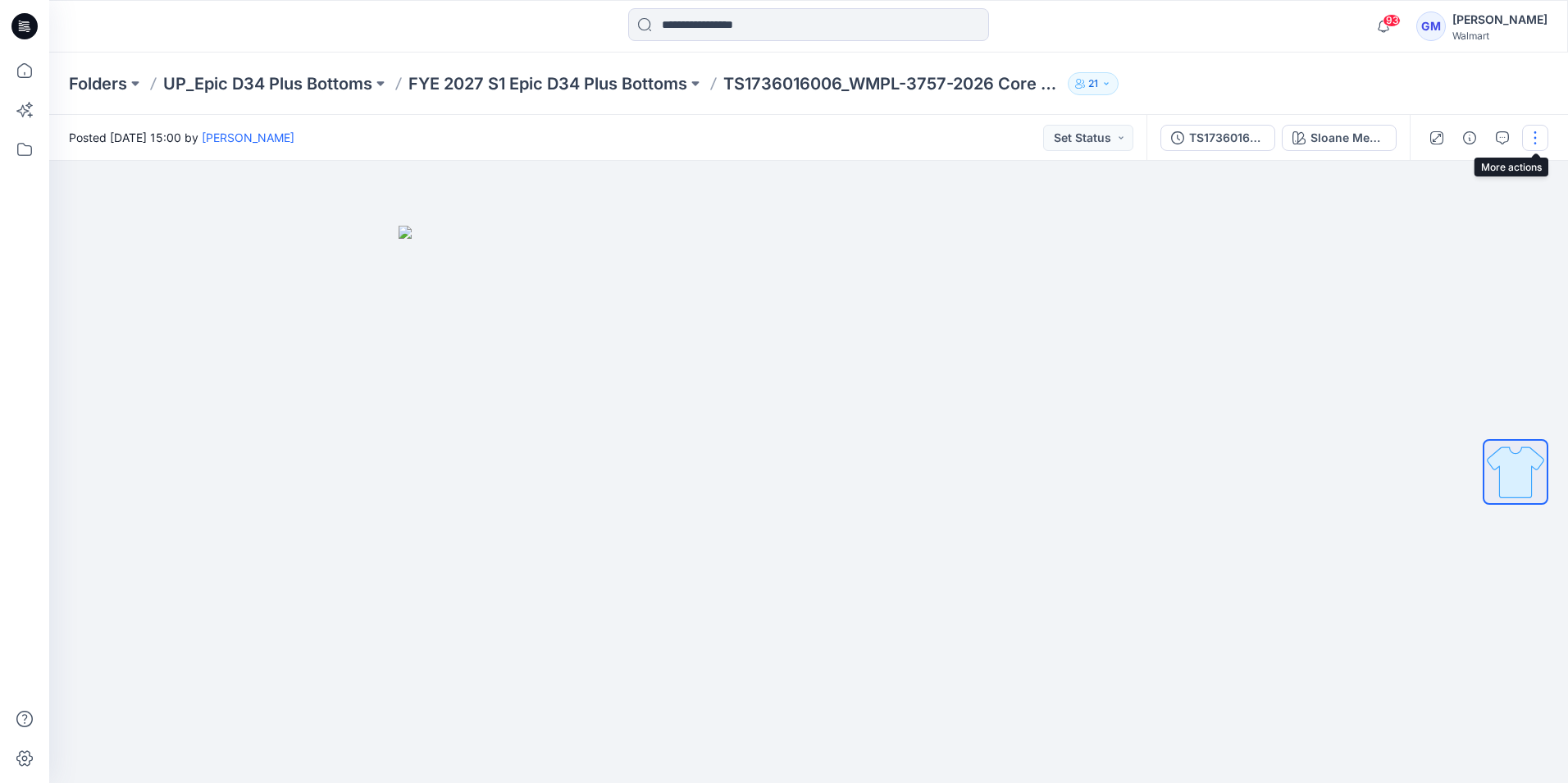
click at [1532, 143] on button "button" at bounding box center [1535, 138] width 26 height 26
click at [1443, 216] on button "Edit" at bounding box center [1466, 222] width 151 height 30
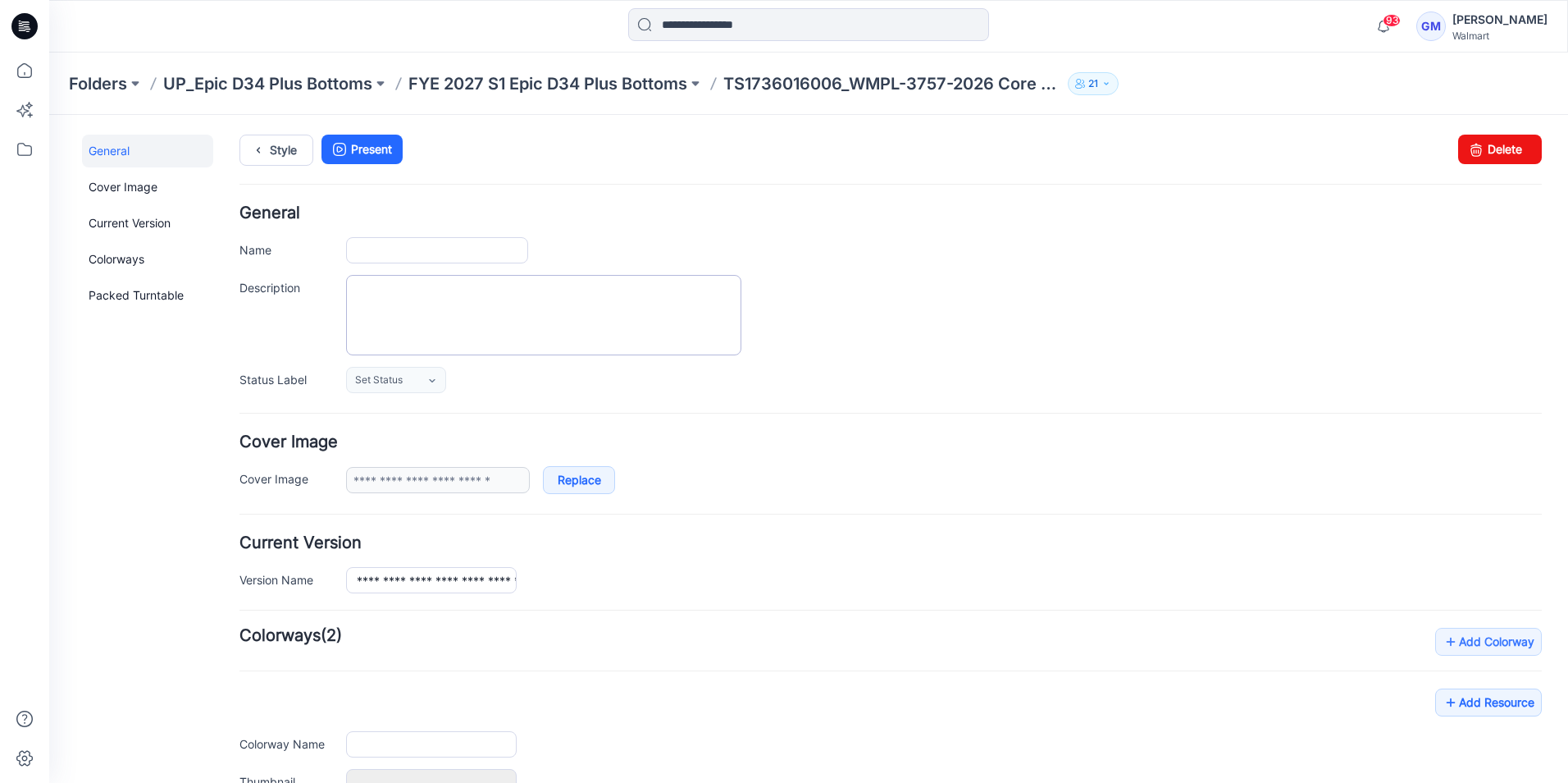
type input "**********"
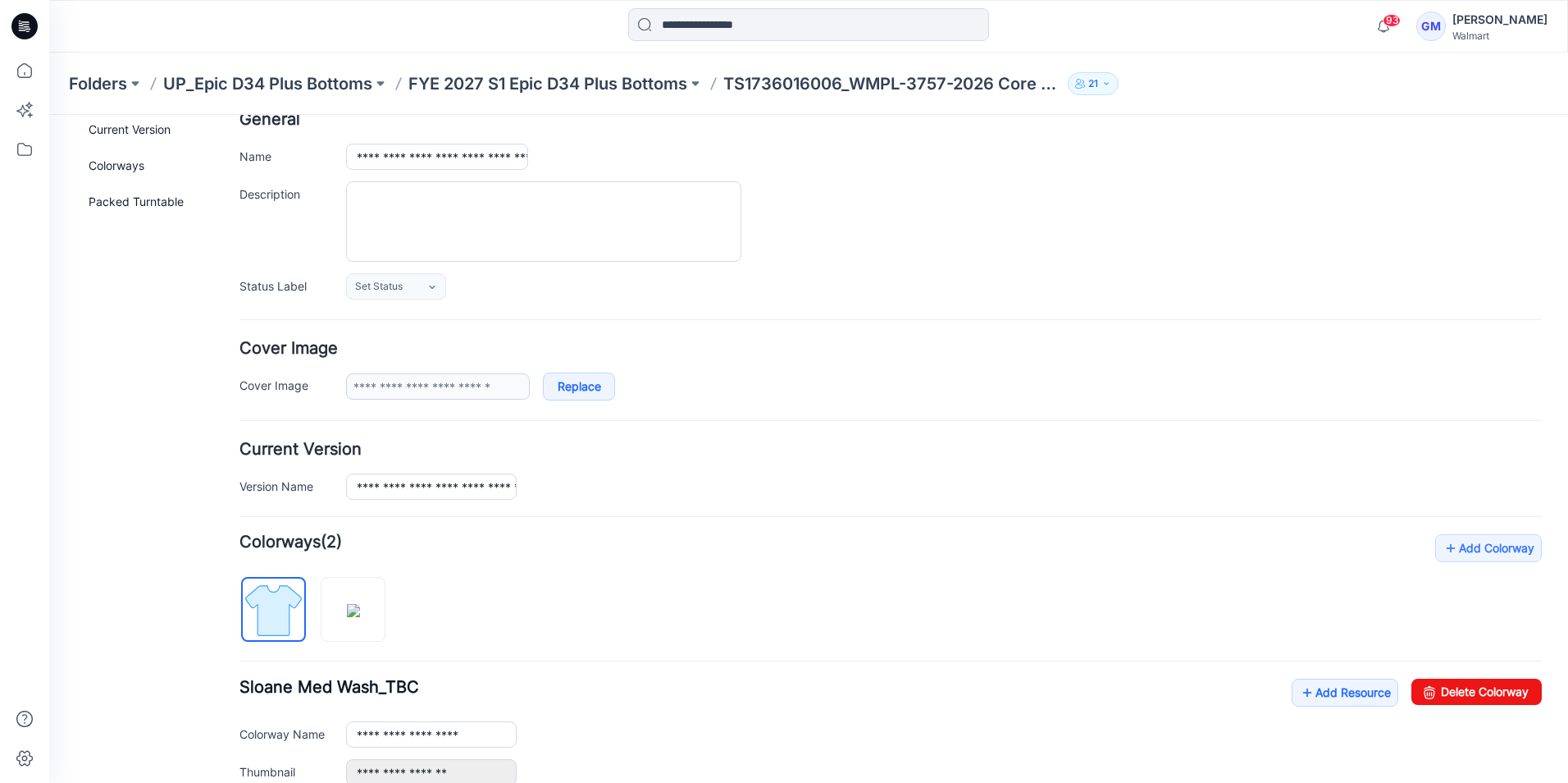
scroll to position [284, 0]
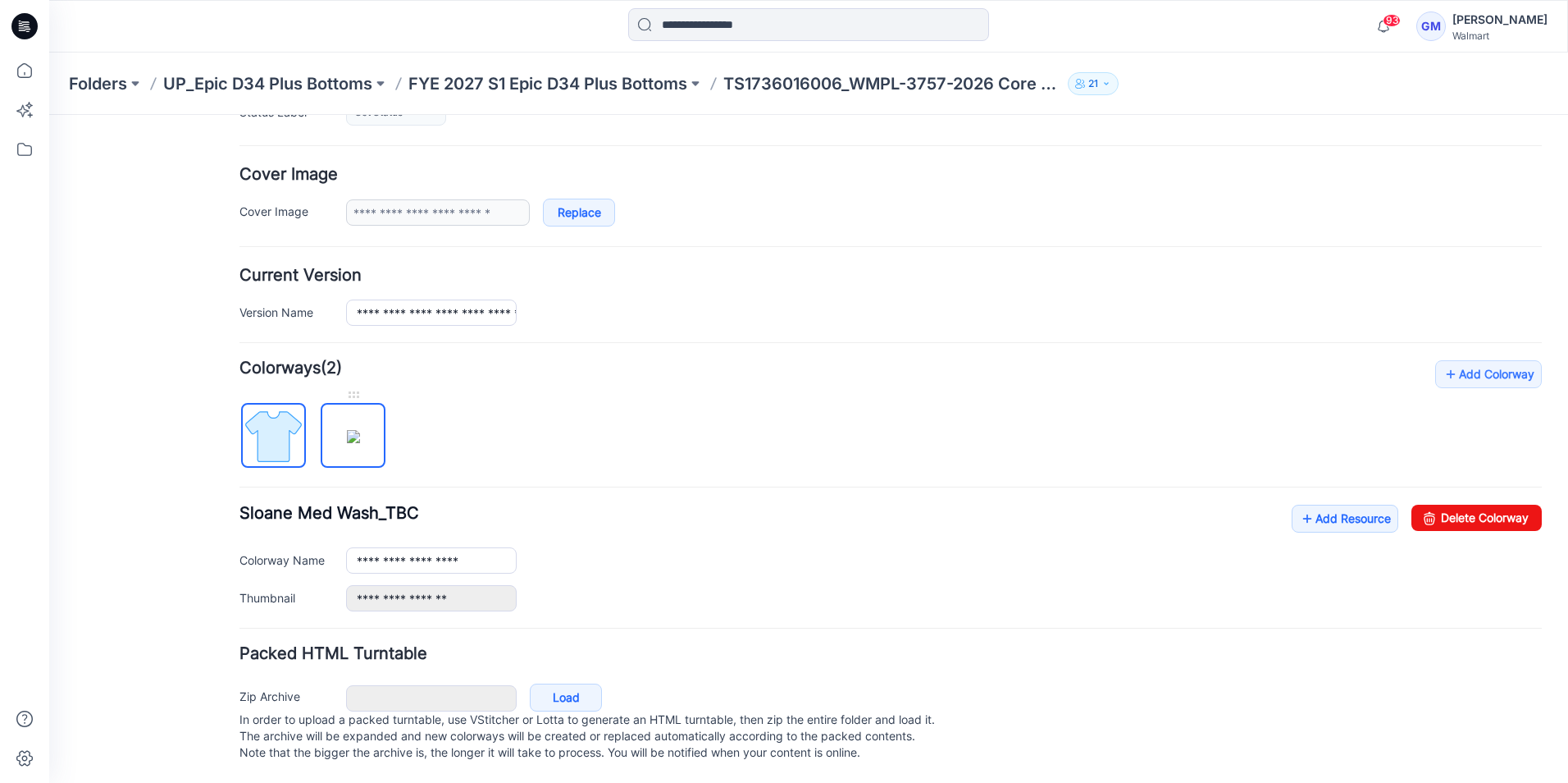
click at [358, 430] on img at bounding box center [353, 436] width 13 height 13
type input "**********"
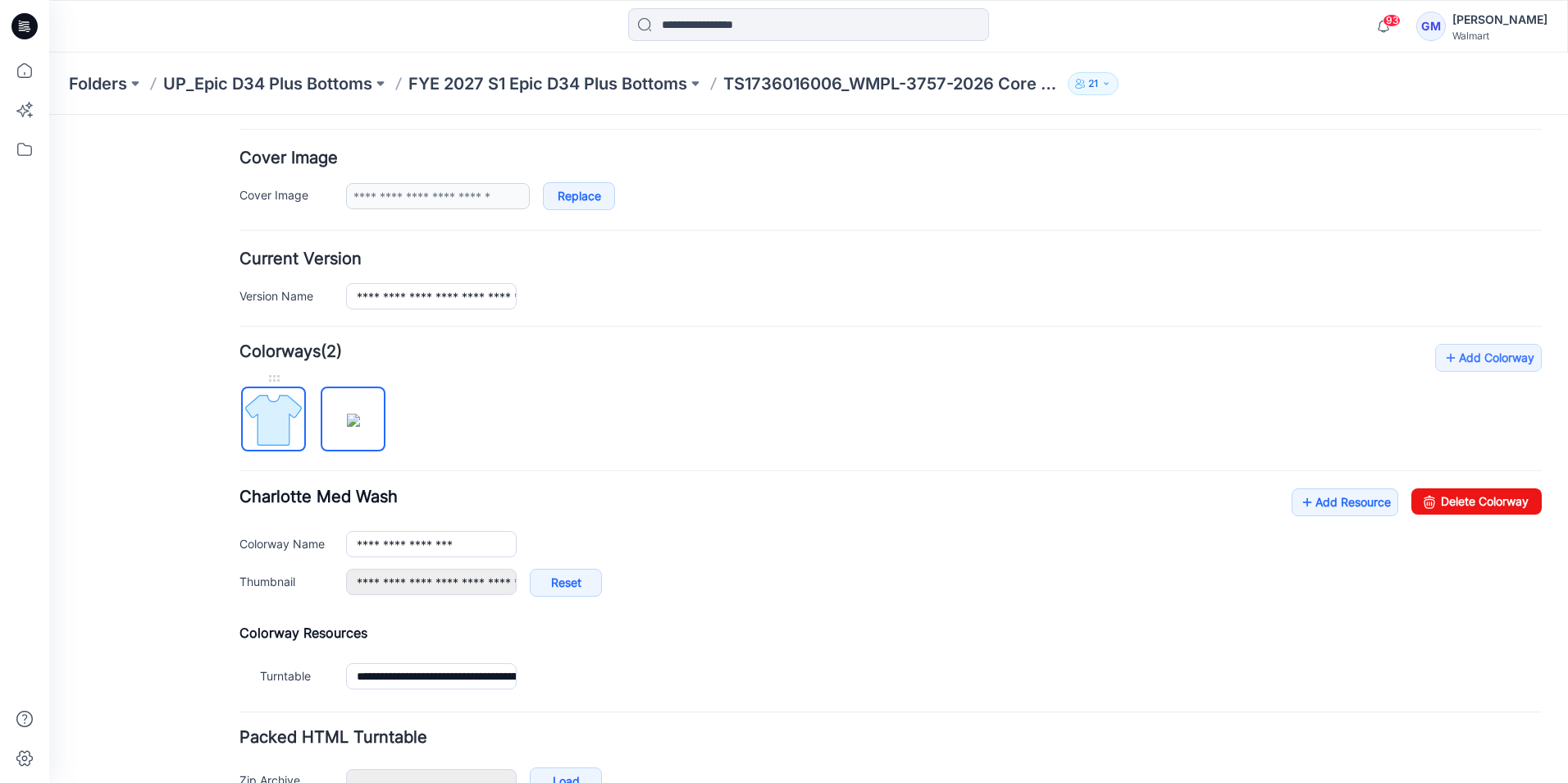
click at [285, 422] on img at bounding box center [273, 419] width 61 height 61
type input "**********"
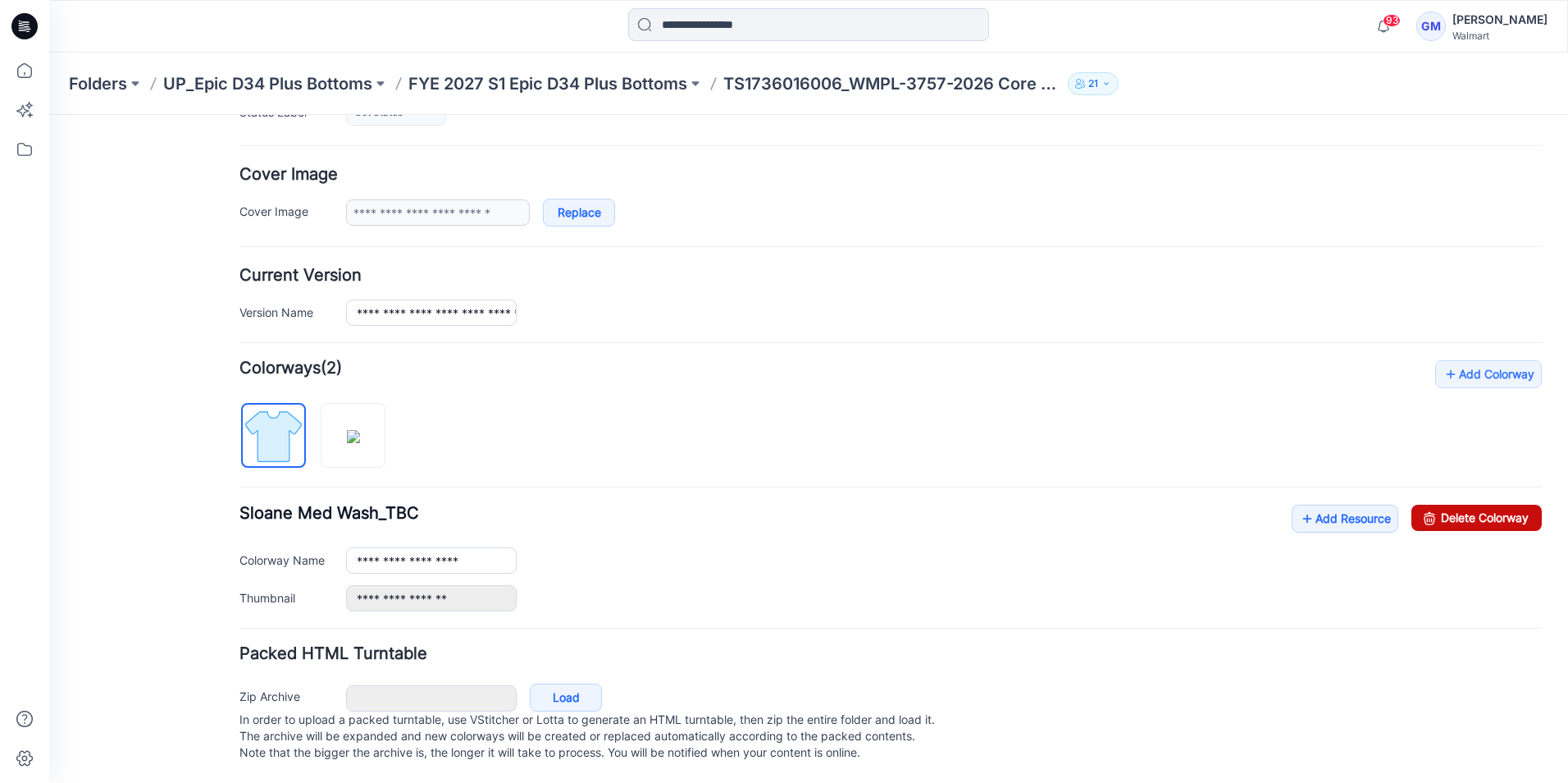
drag, startPoint x: 1456, startPoint y: 509, endPoint x: 921, endPoint y: 196, distance: 619.8
click at [1456, 509] on link "Delete Colorway" at bounding box center [1477, 517] width 130 height 26
type input "**********"
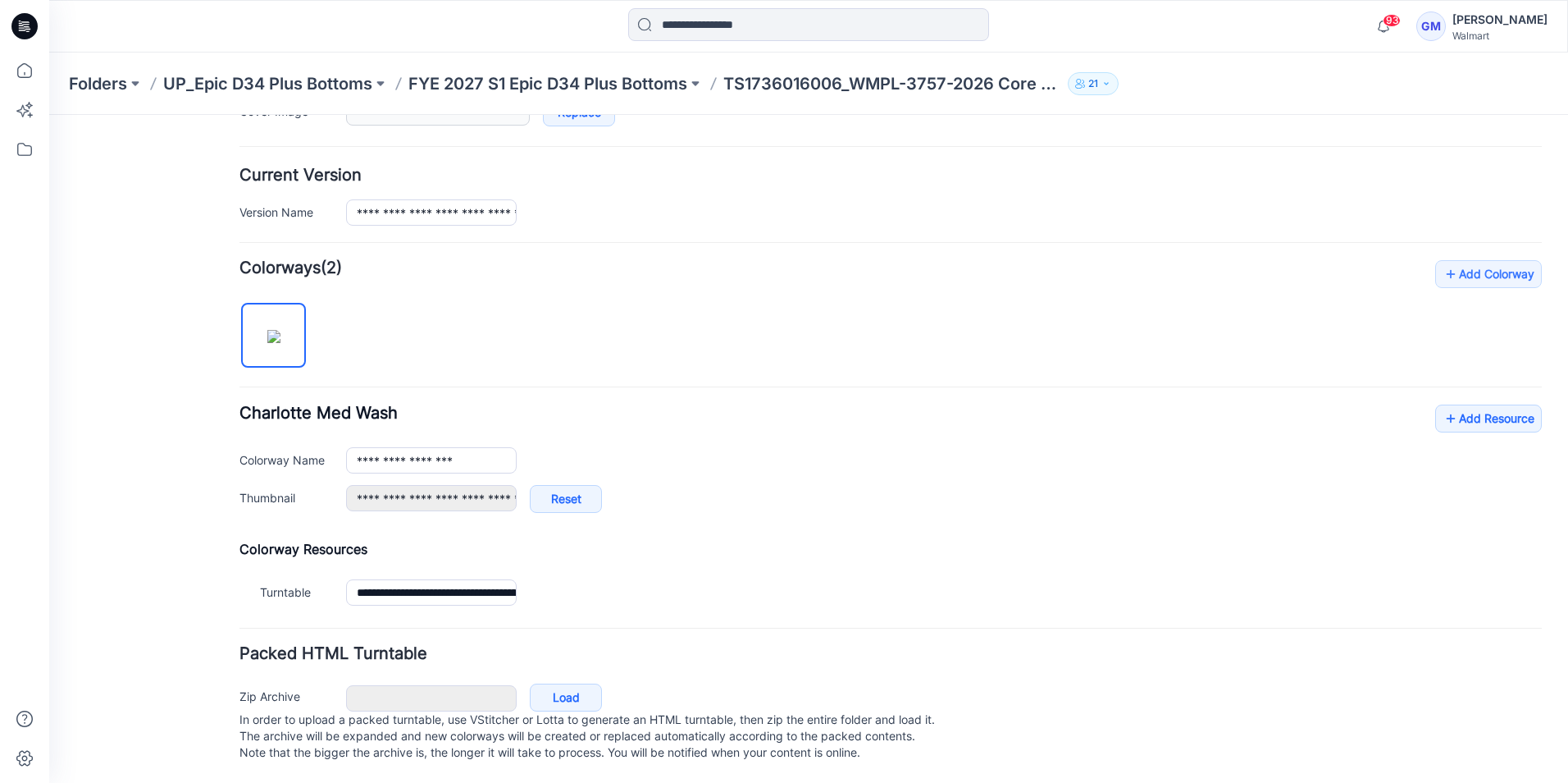
scroll to position [384, 0]
click at [1453, 404] on link "Add Resource" at bounding box center [1489, 418] width 107 height 28
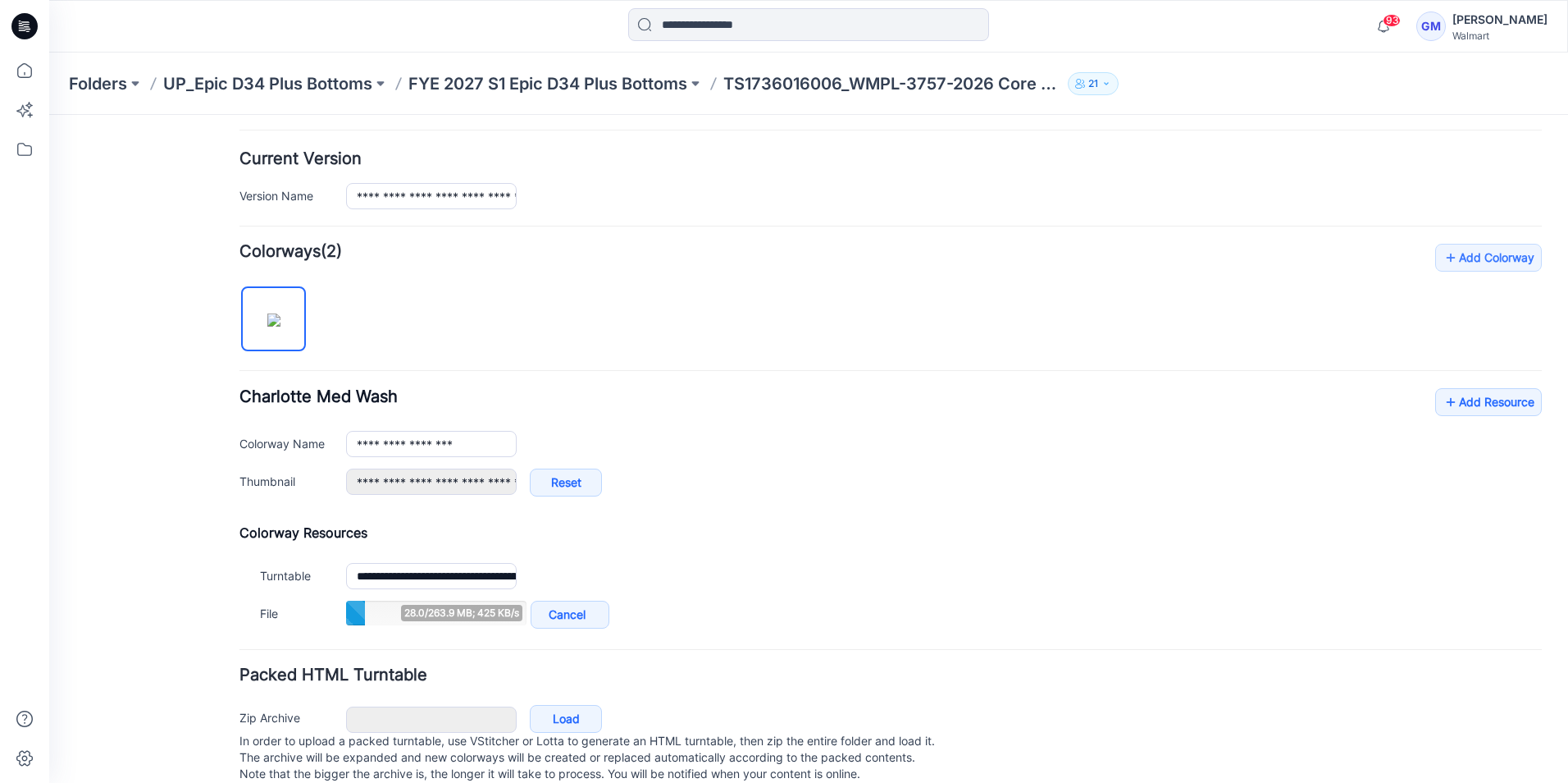
click at [1222, 52] on div "93 Notifications Your style TS1736016006_WMPL-3757-2026 Core Full Length Jeggin…" at bounding box center [808, 26] width 1519 height 53
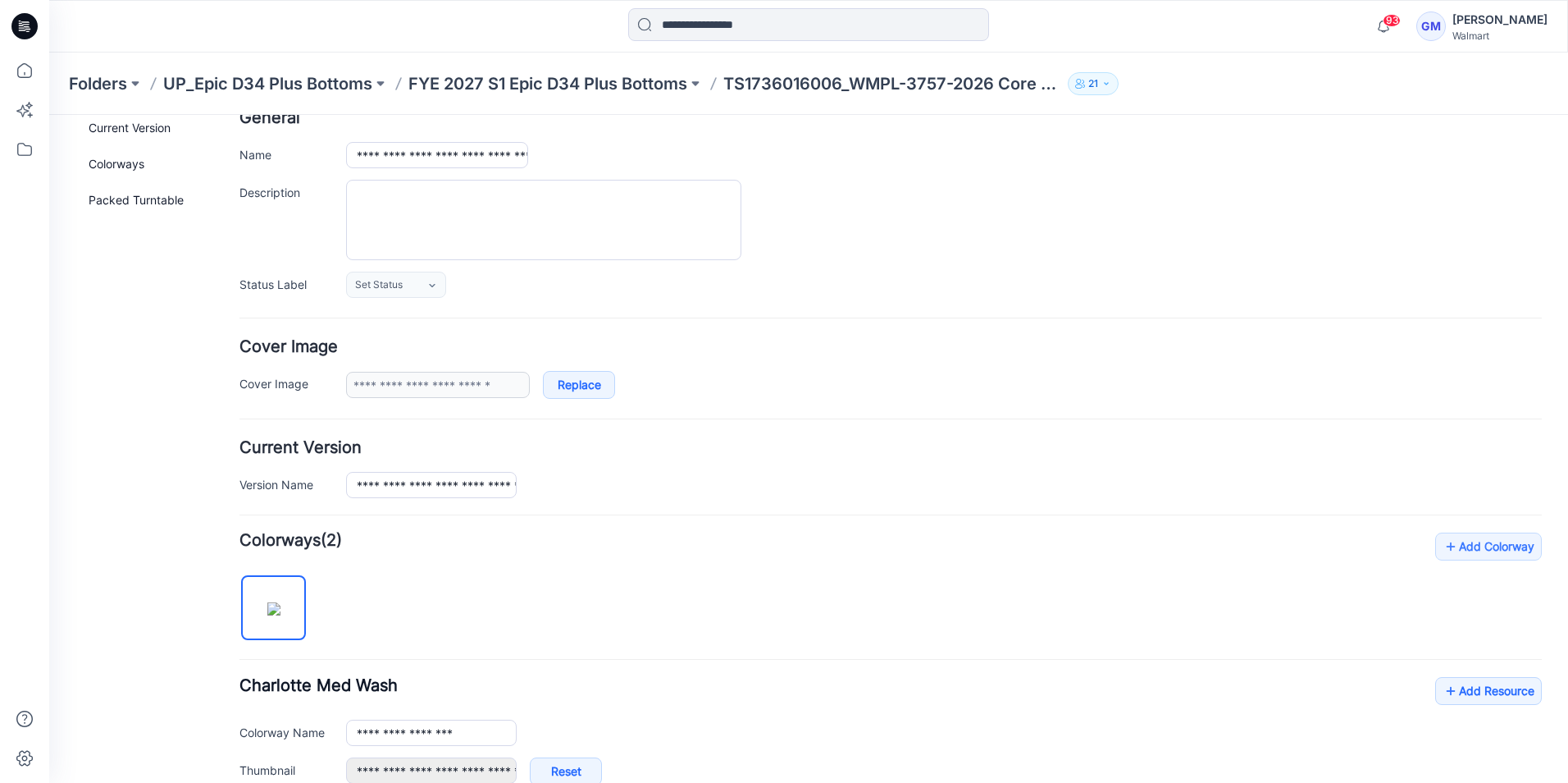
scroll to position [0, 0]
